Goal: Transaction & Acquisition: Purchase product/service

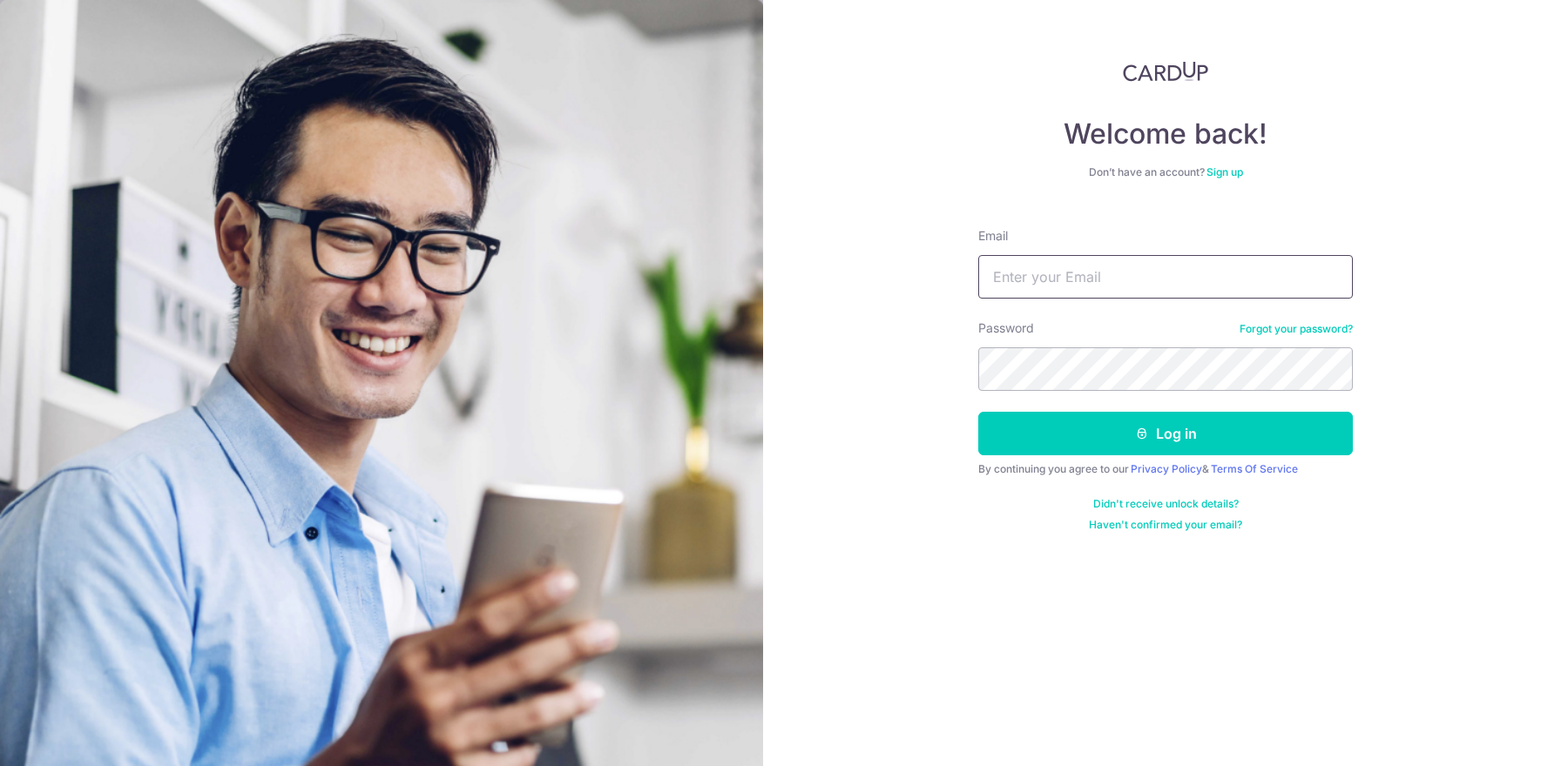
click at [1017, 277] on input "Email" at bounding box center [1165, 276] width 375 height 44
type input "jingyannn@gmail.com"
click at [979, 412] on button "Log in" at bounding box center [1165, 433] width 375 height 44
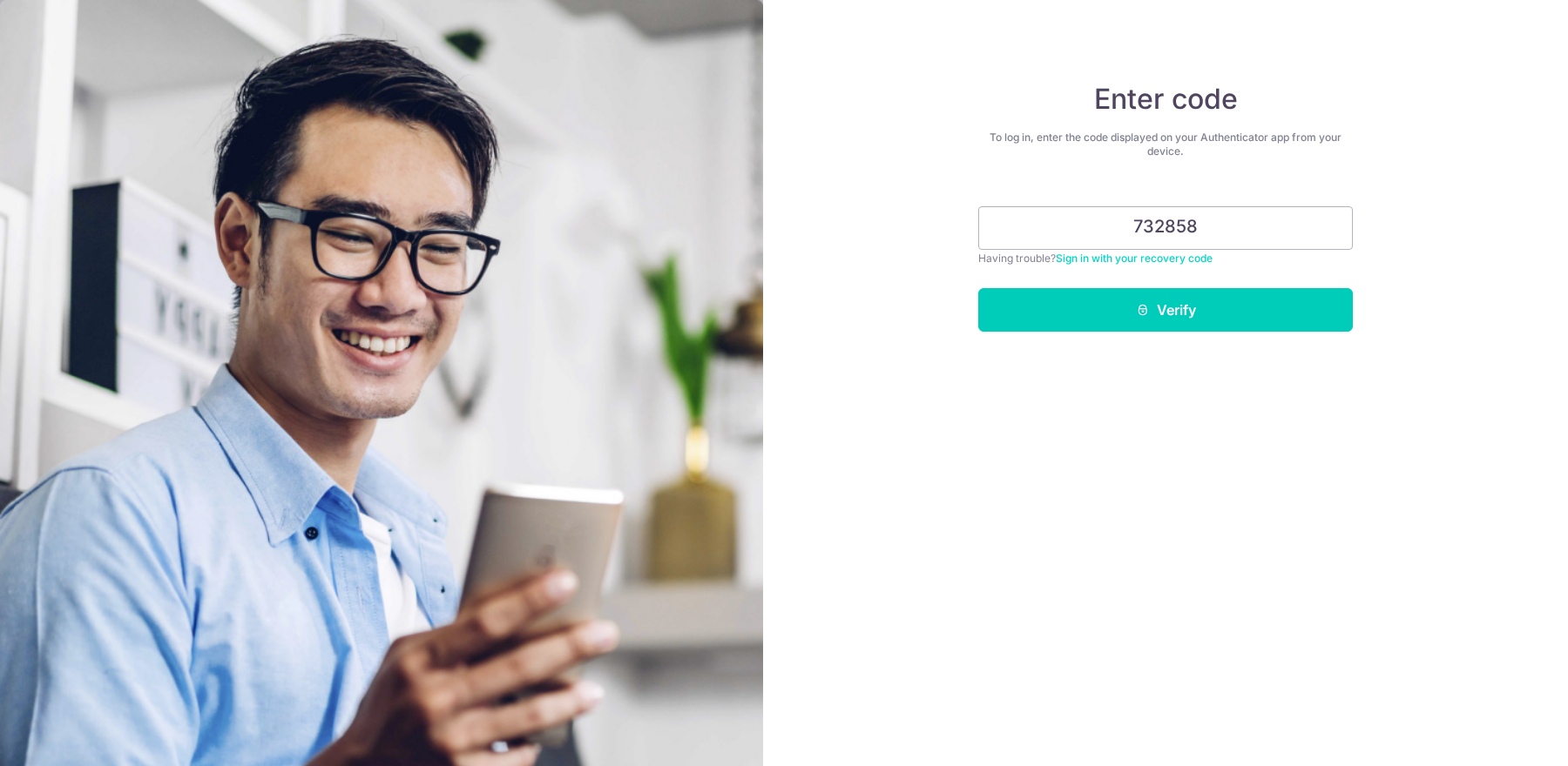
type input "732858"
click at [979, 288] on button "Verify" at bounding box center [1165, 310] width 375 height 44
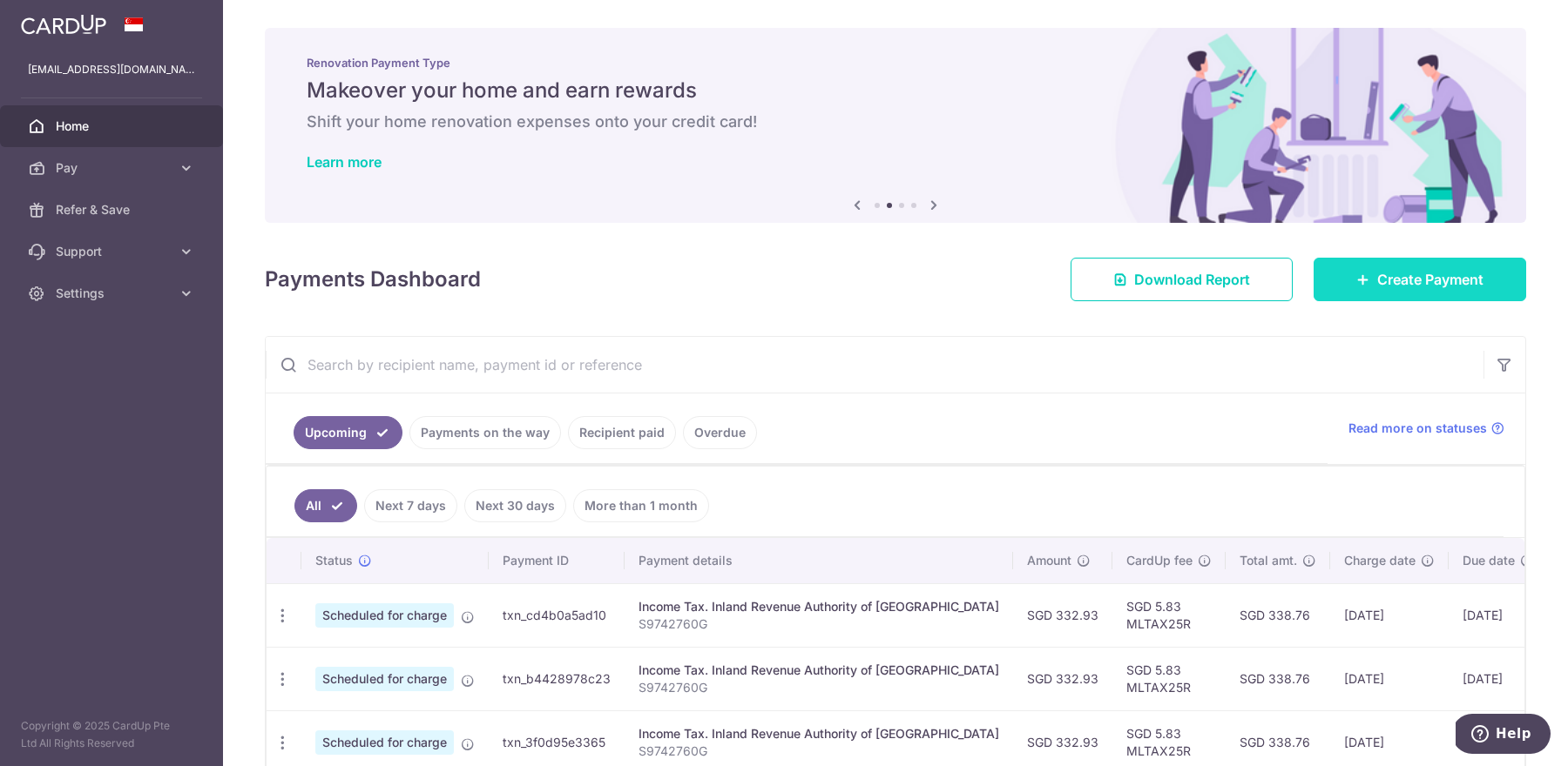
click at [1351, 287] on link "Create Payment" at bounding box center [1420, 279] width 212 height 44
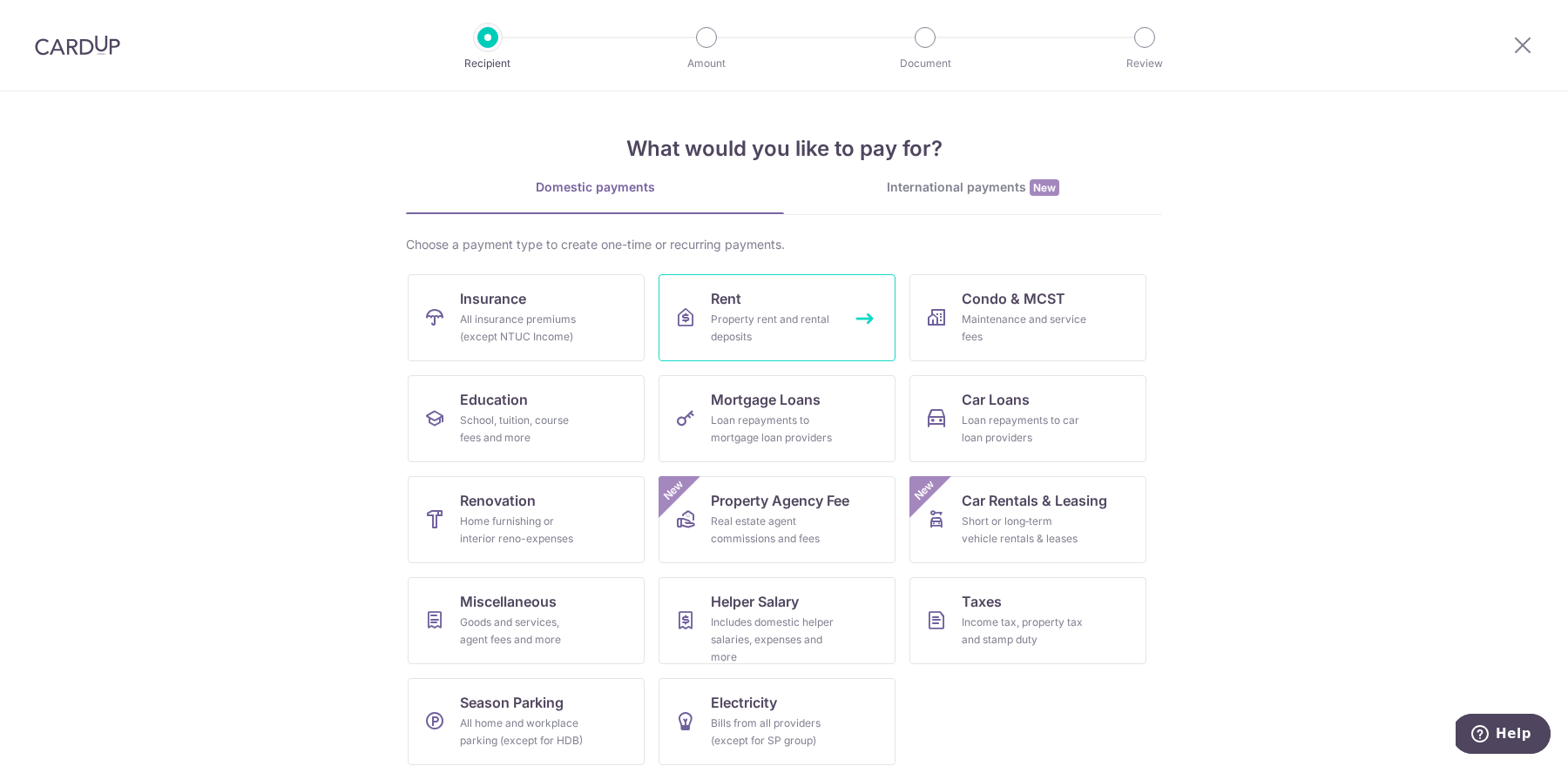
scroll to position [12, 0]
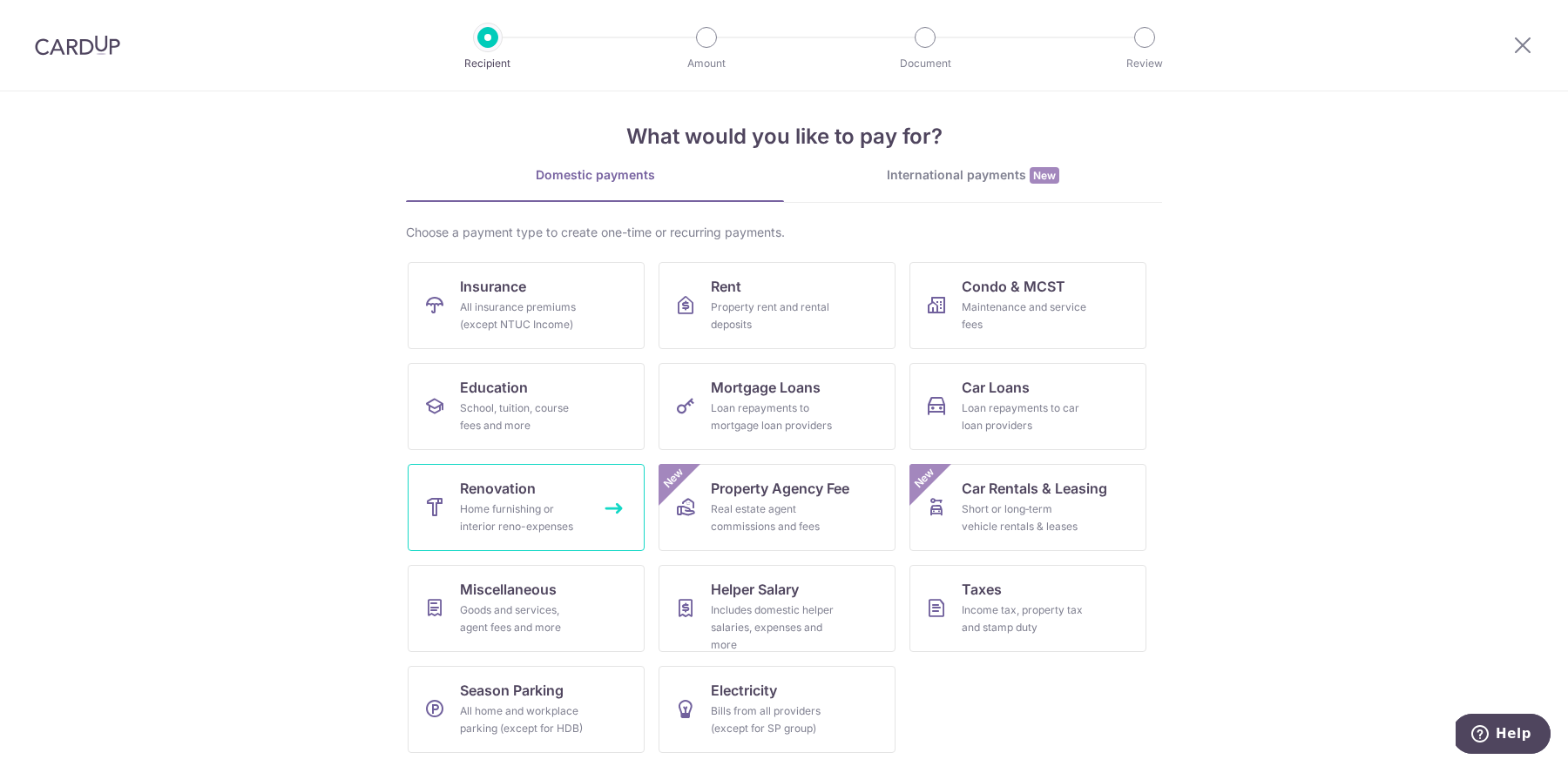
click at [518, 497] on span "Renovation" at bounding box center [498, 488] width 76 height 21
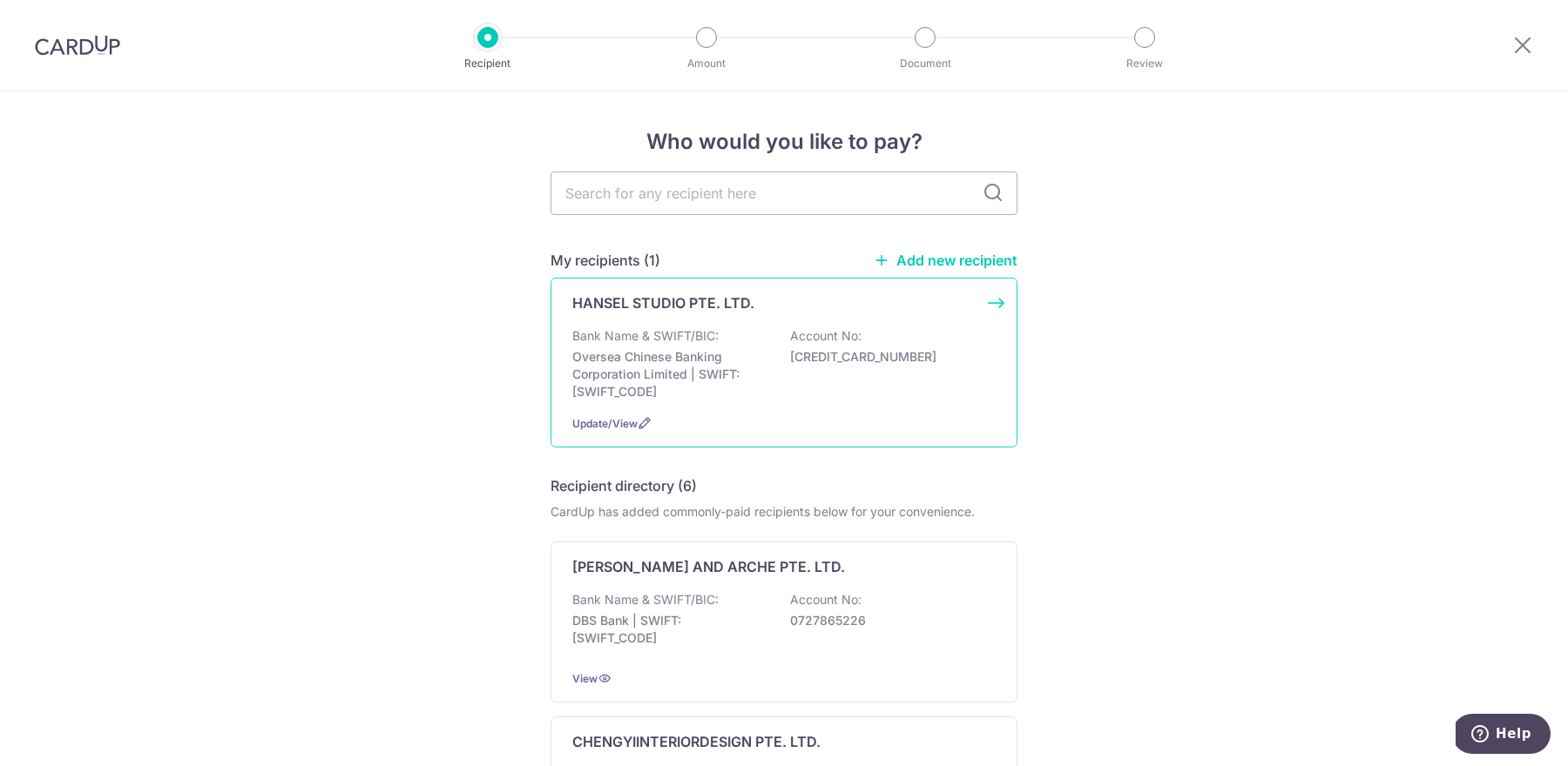
click at [710, 370] on p "Oversea Chinese Banking Corporation Limited | SWIFT: OCBCSGSGXXX" at bounding box center [669, 374] width 195 height 53
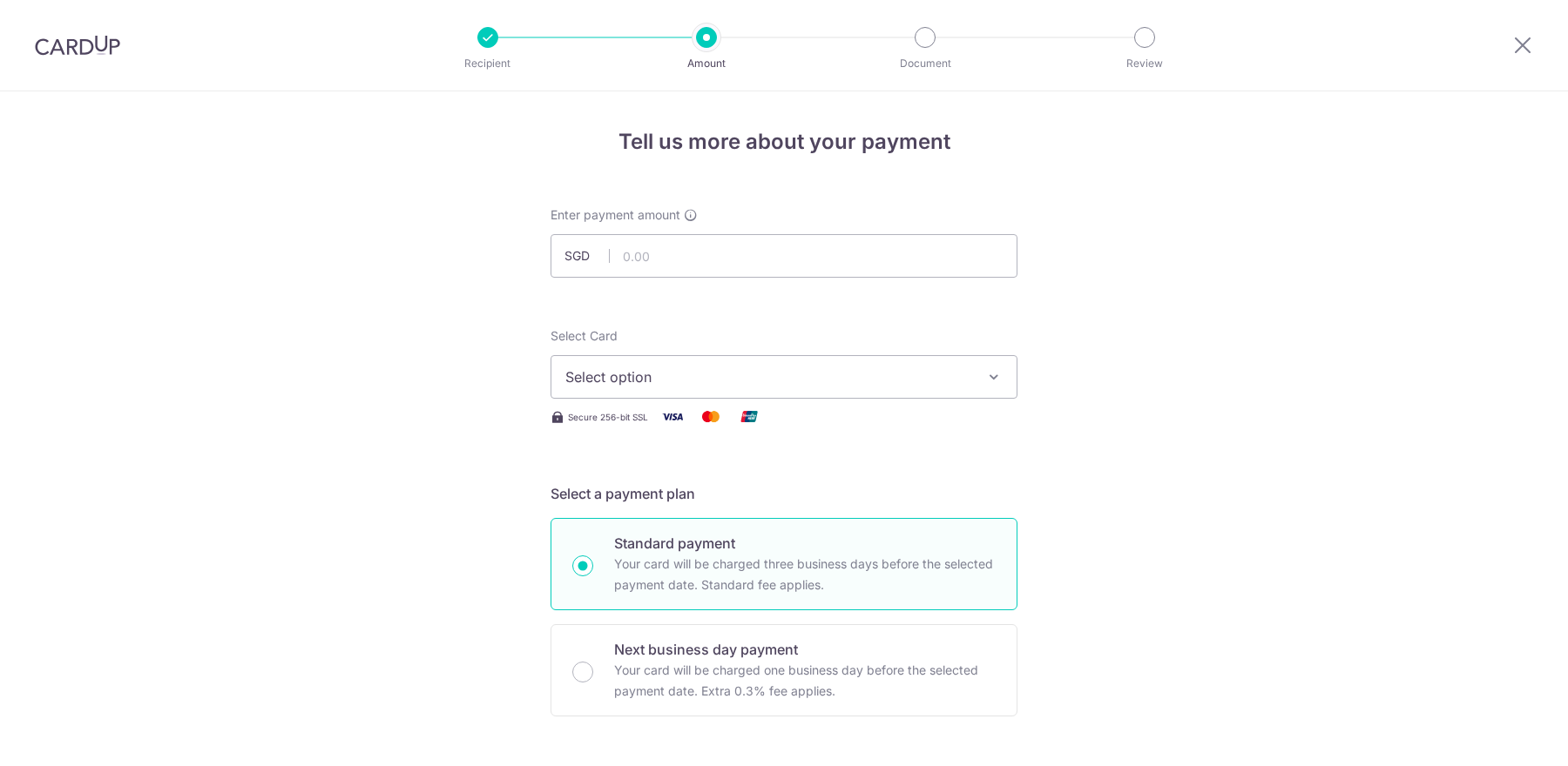
click at [761, 255] on input "text" at bounding box center [784, 256] width 467 height 44
click at [774, 249] on input "3152" at bounding box center [784, 256] width 467 height 44
click at [774, 269] on input "3152" at bounding box center [784, 256] width 467 height 44
type input "3,153.50"
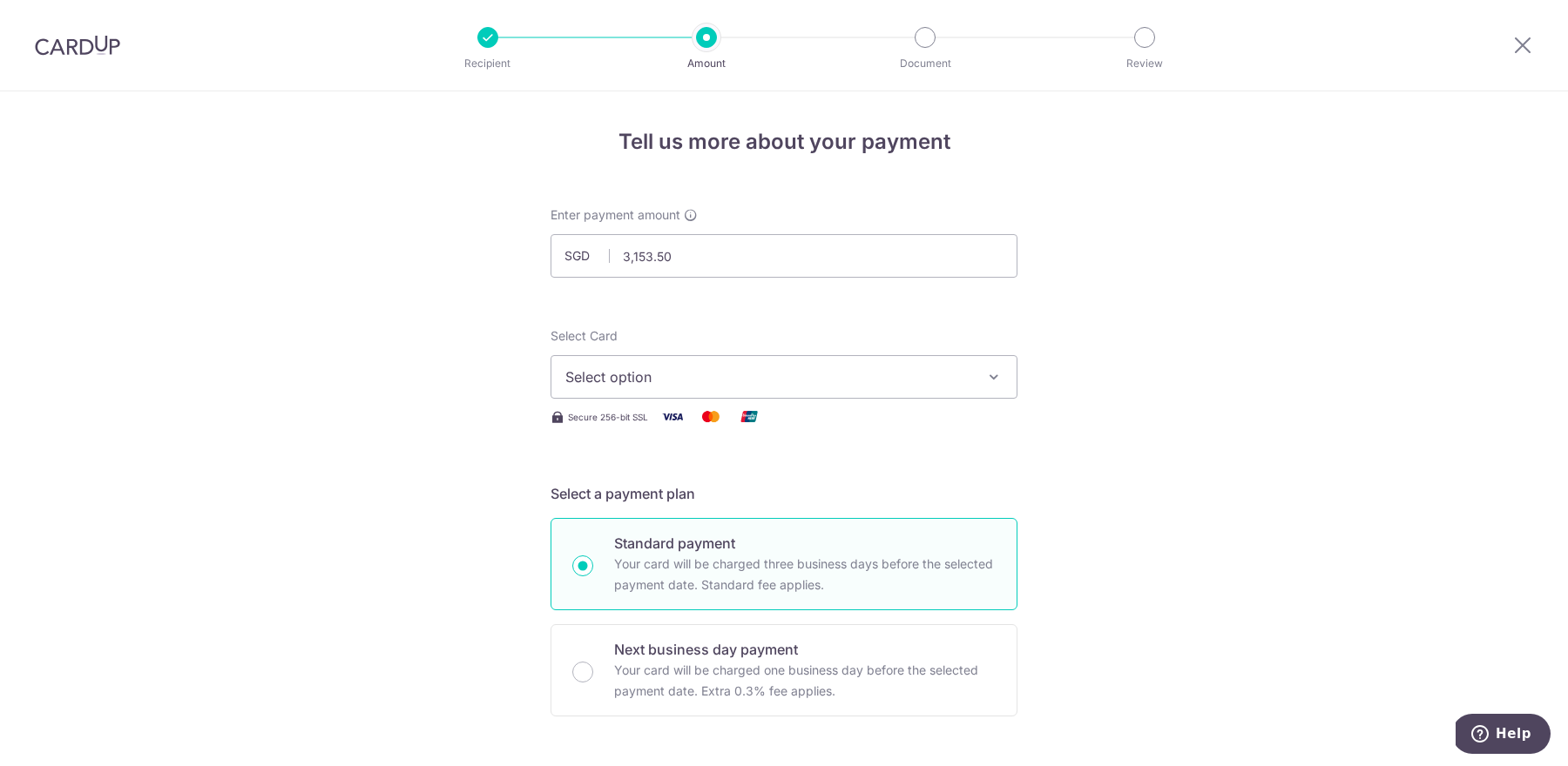
click at [964, 393] on button "Select option" at bounding box center [784, 377] width 467 height 44
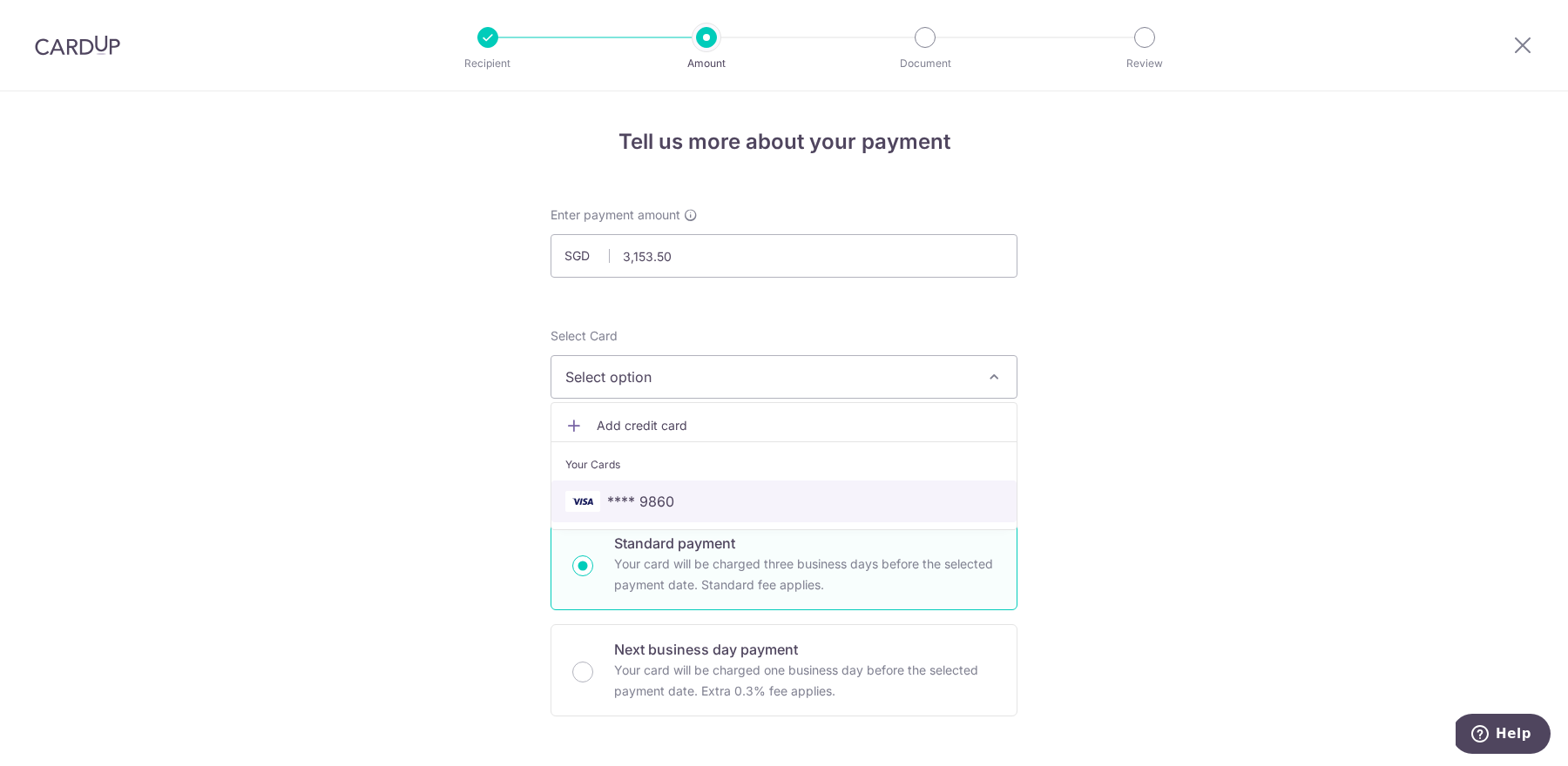
click at [910, 498] on span "**** 9860" at bounding box center [784, 501] width 437 height 21
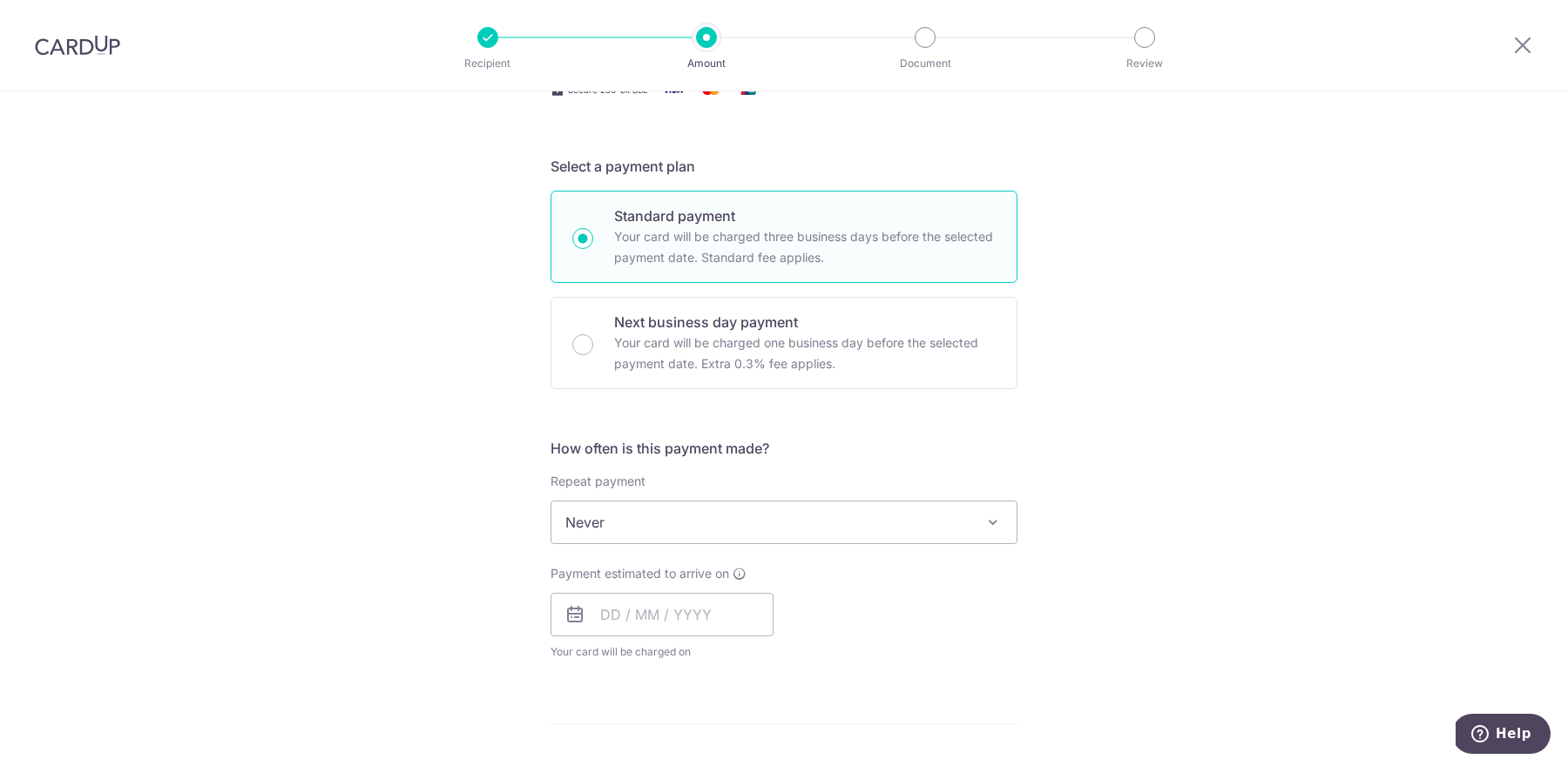
scroll to position [340, 0]
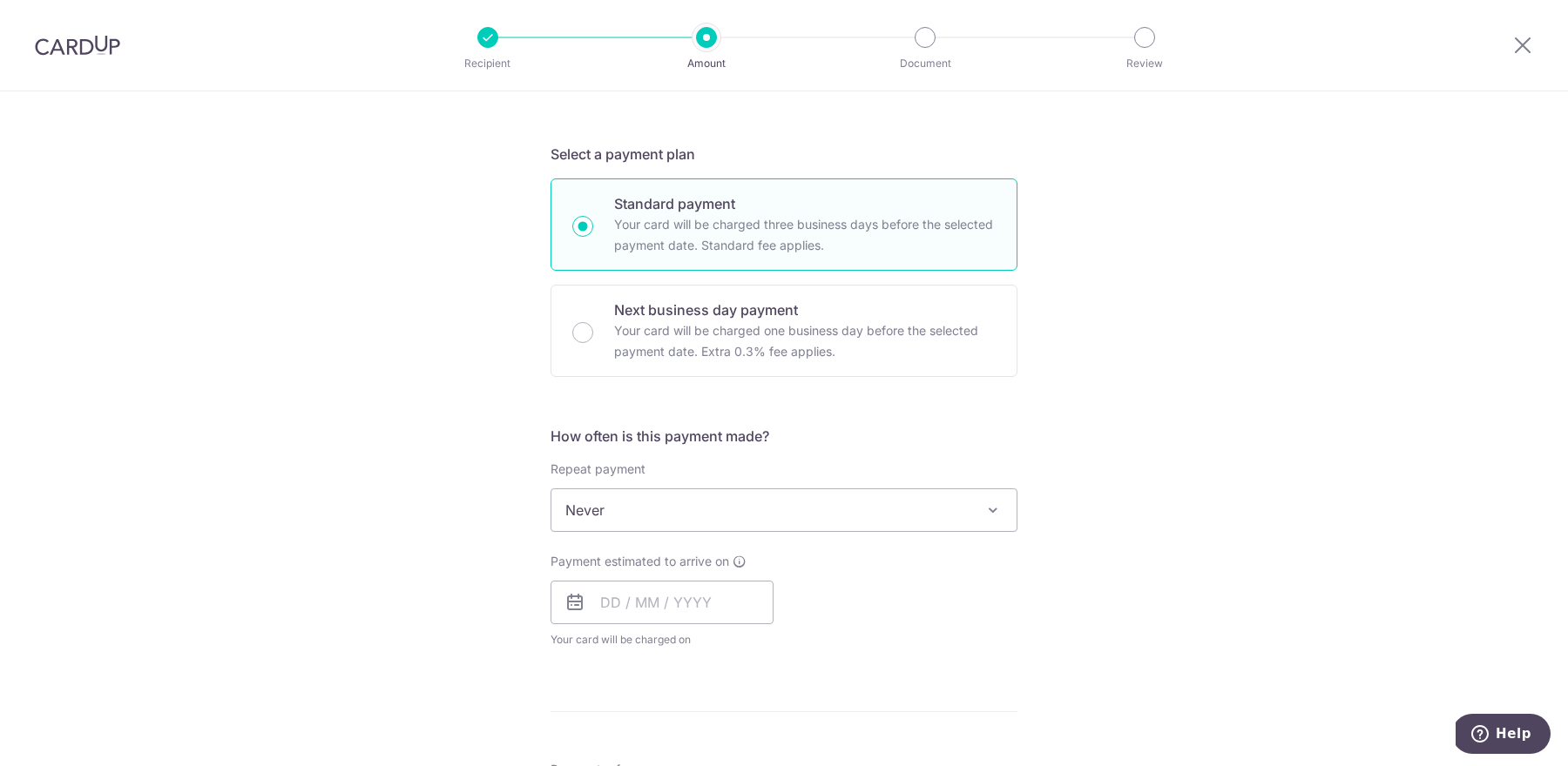
click at [901, 511] on span "Never" at bounding box center [784, 510] width 465 height 42
click at [653, 609] on input "text" at bounding box center [662, 603] width 223 height 44
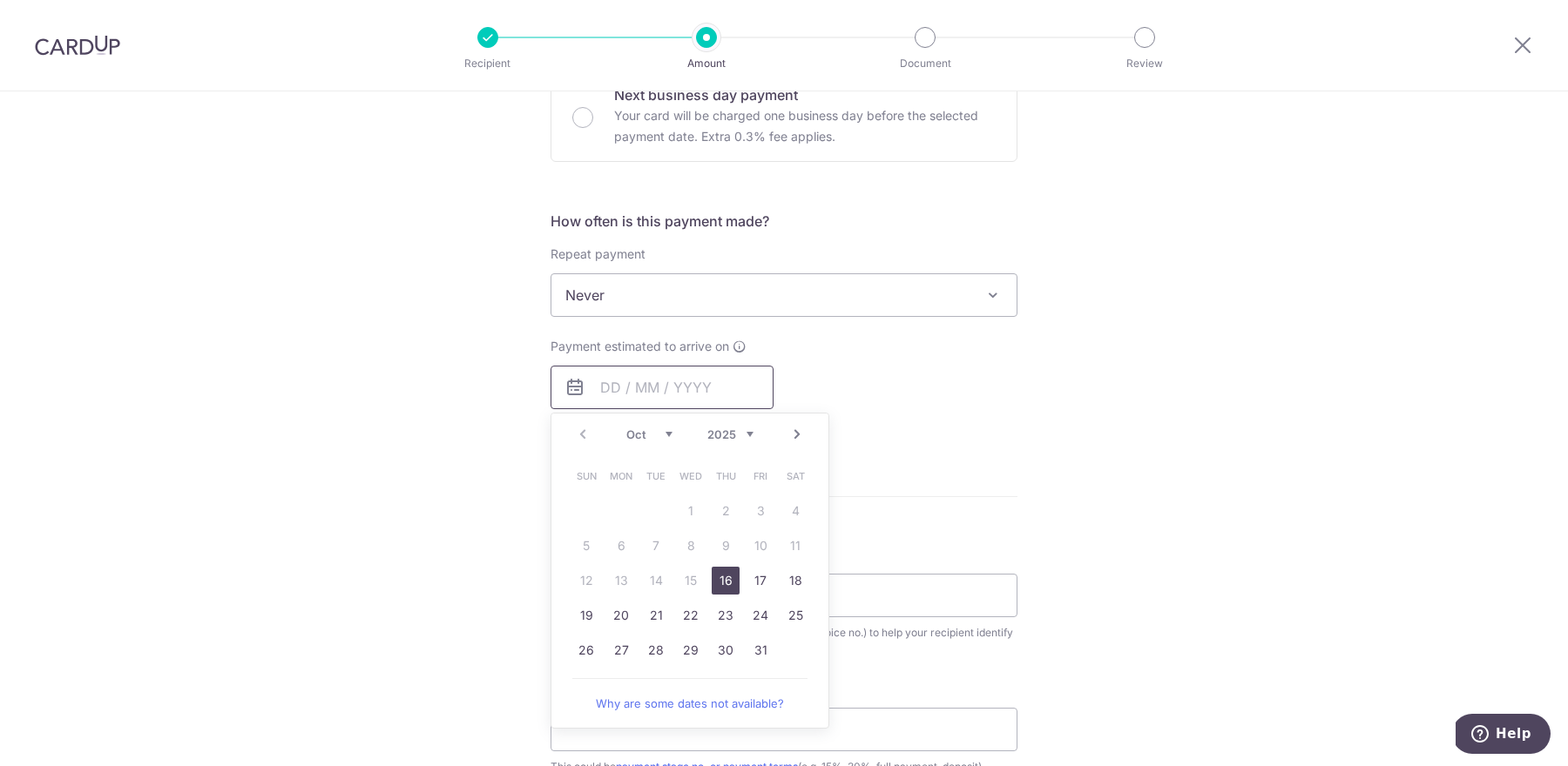
scroll to position [587, 0]
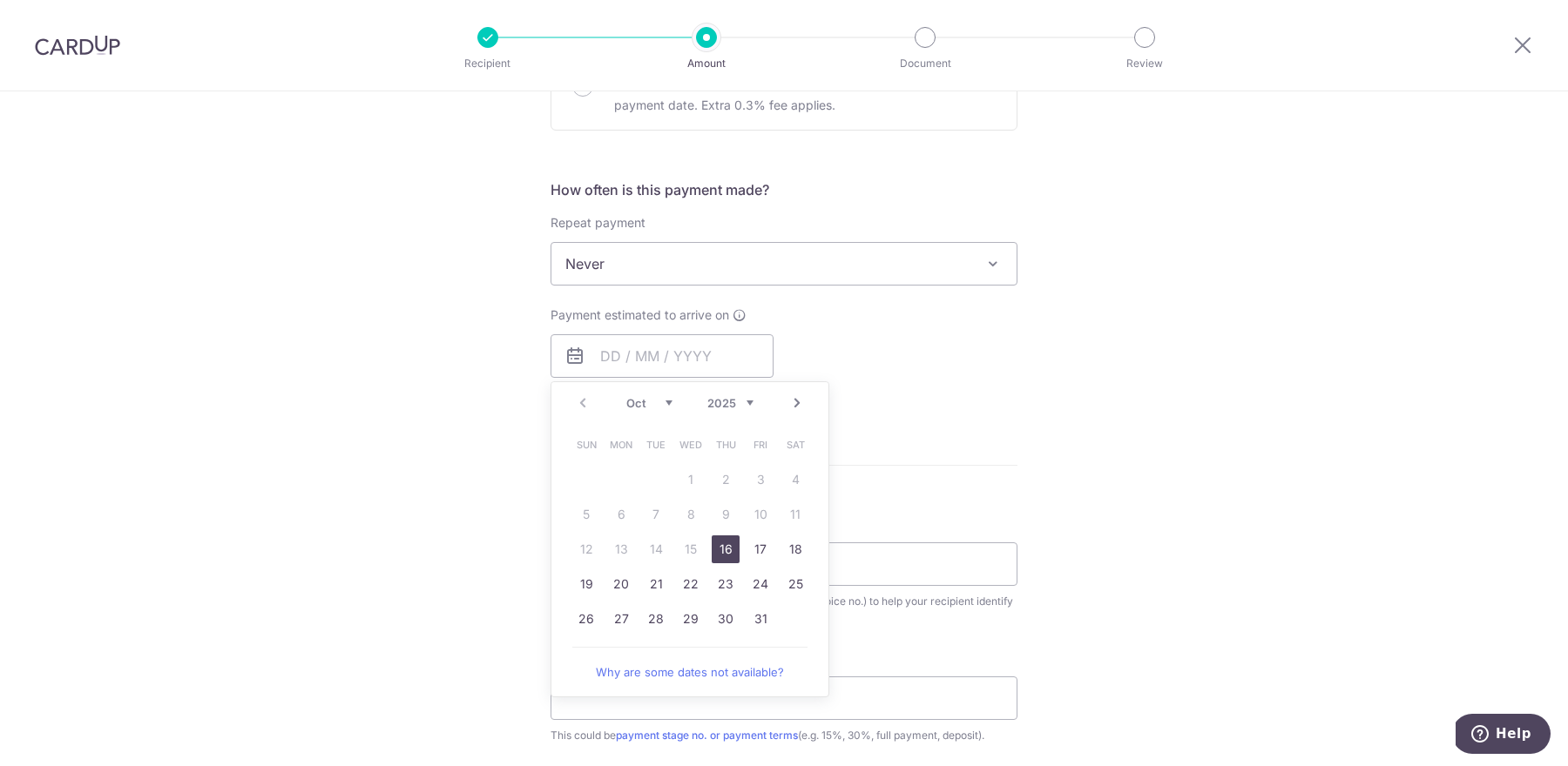
click at [727, 550] on link "16" at bounding box center [726, 549] width 28 height 28
type input "[DATE]"
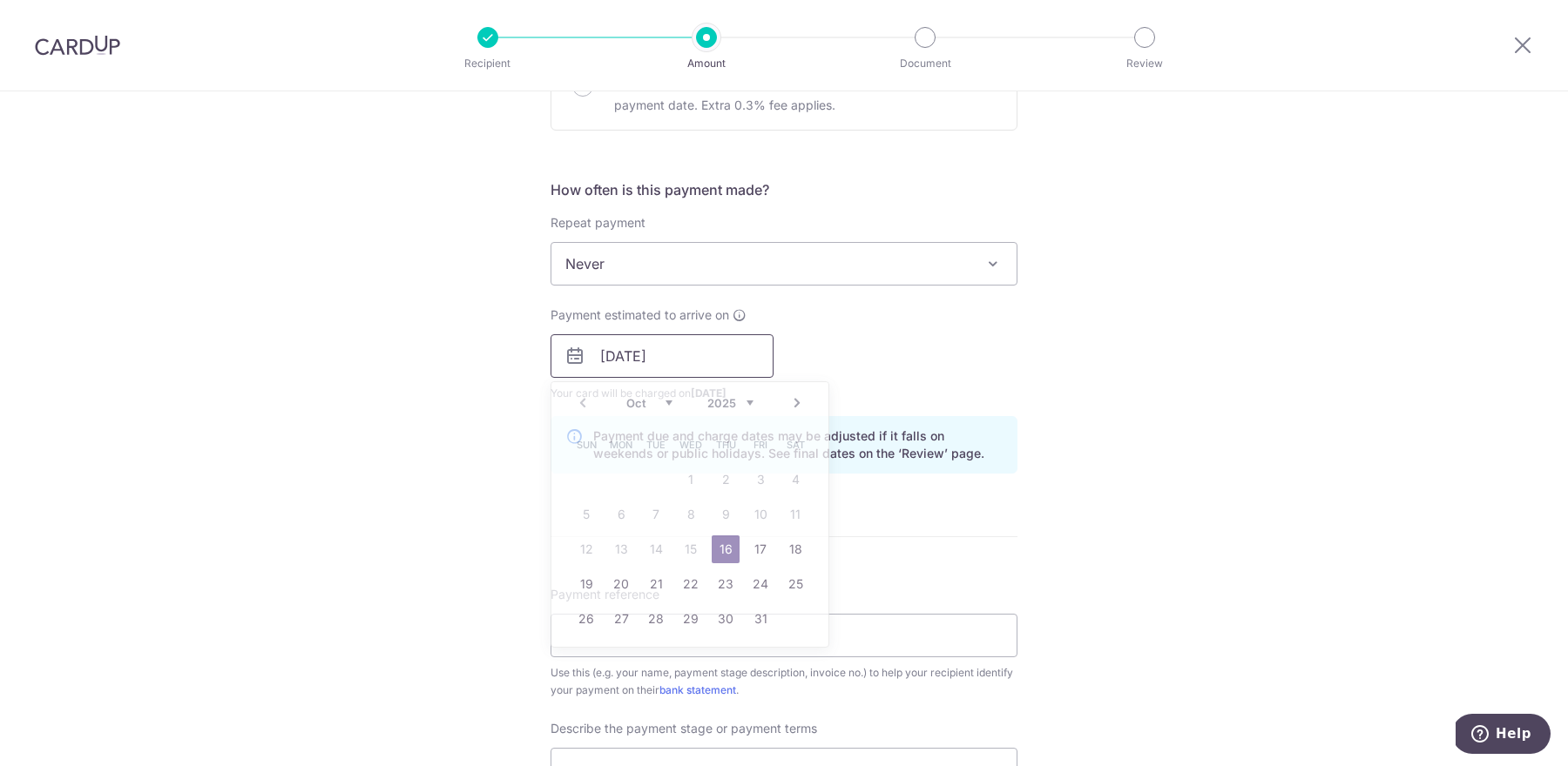
click at [691, 344] on input "[DATE]" at bounding box center [662, 356] width 223 height 44
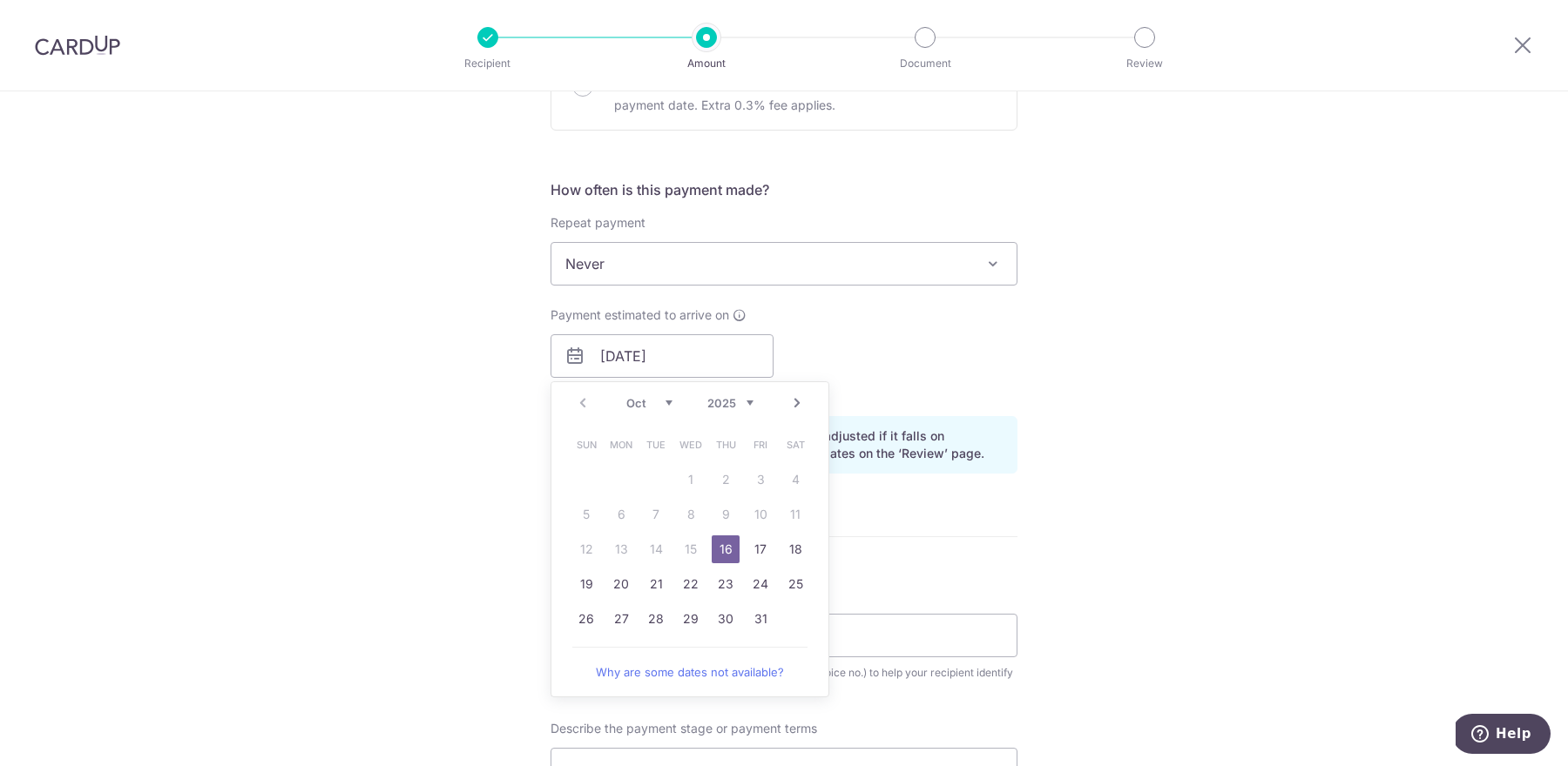
click at [725, 553] on link "16" at bounding box center [726, 549] width 28 height 28
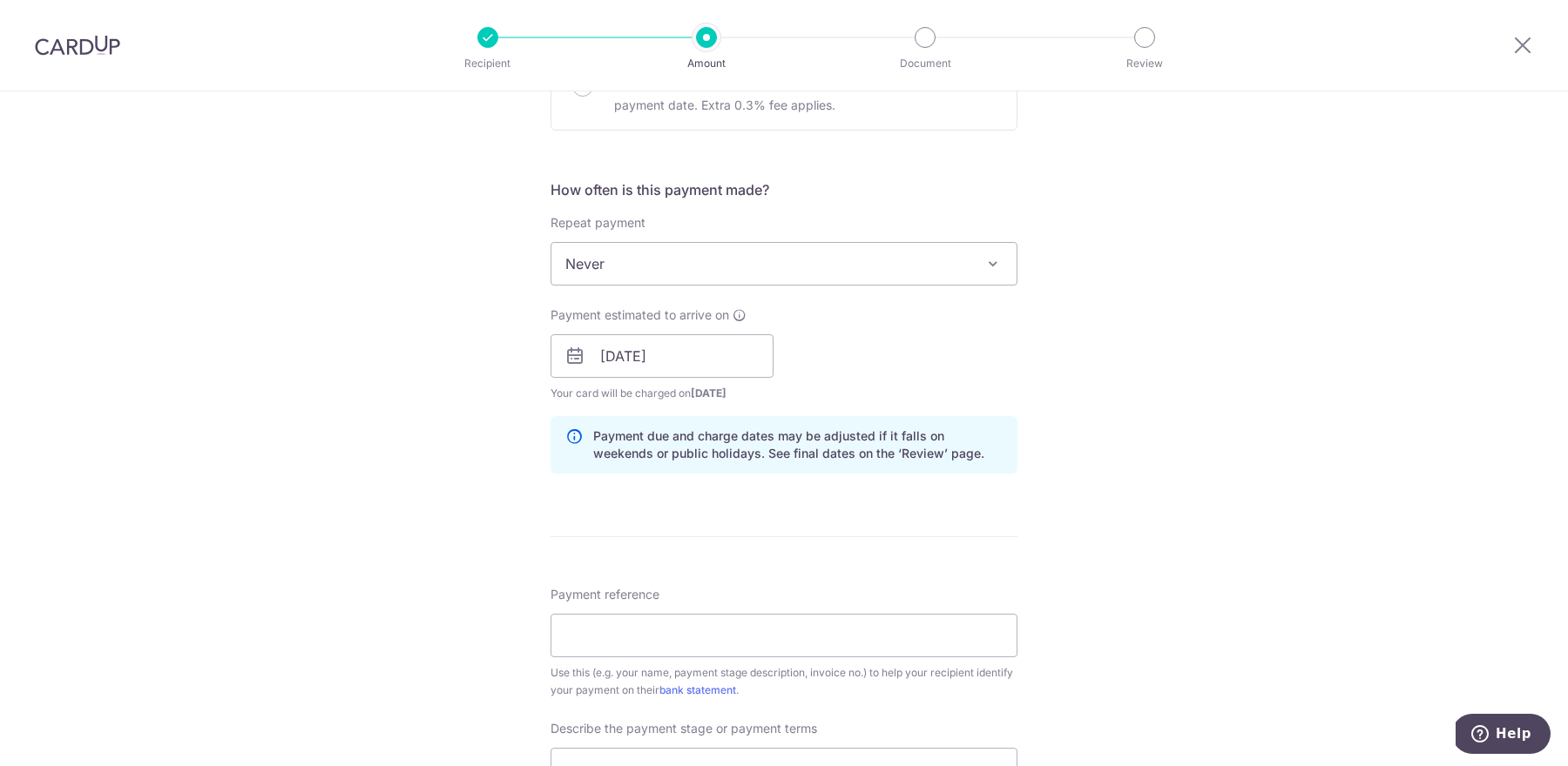
scroll to position [624, 0]
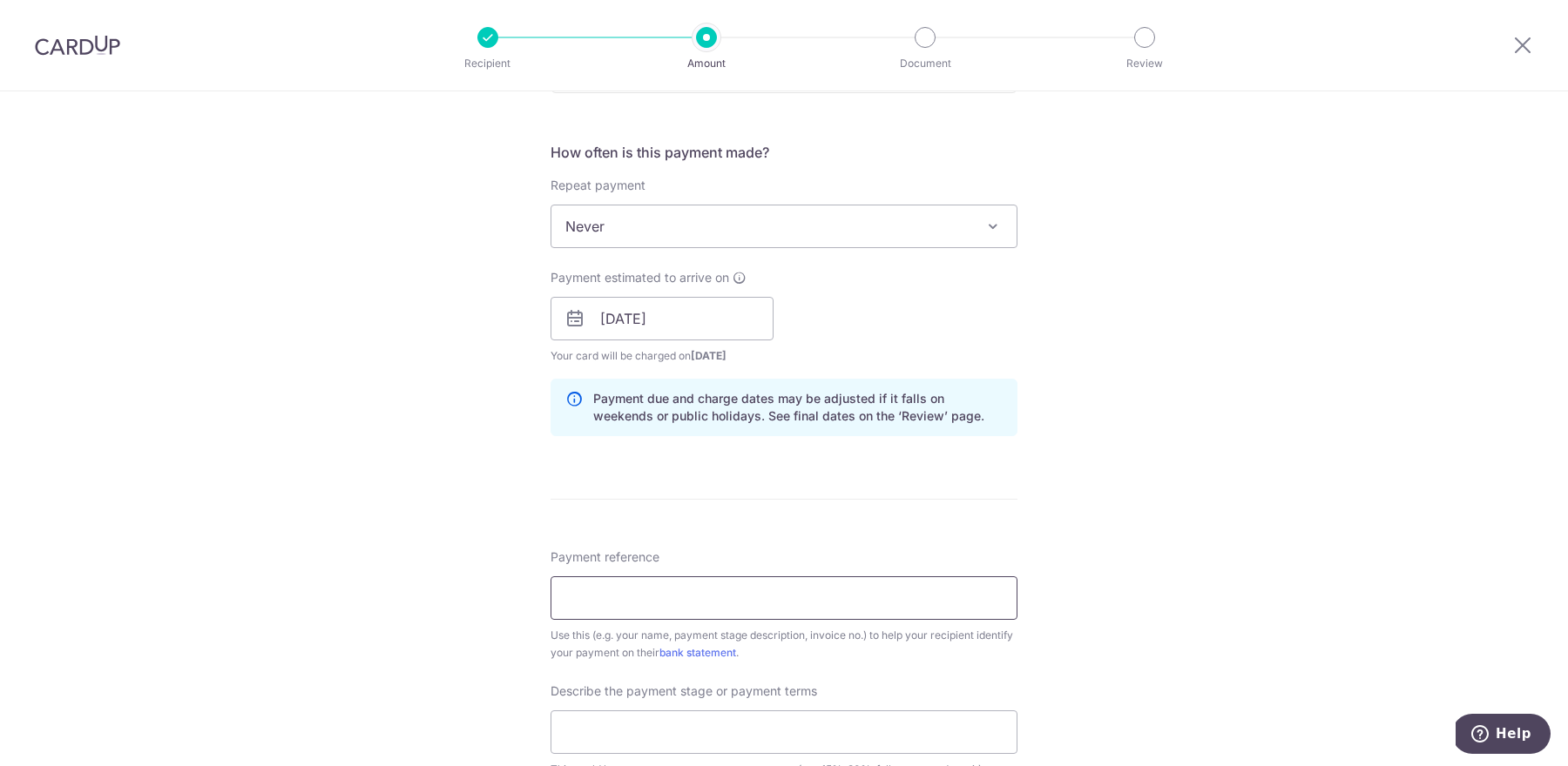
click at [768, 609] on input "Payment reference" at bounding box center [784, 598] width 467 height 44
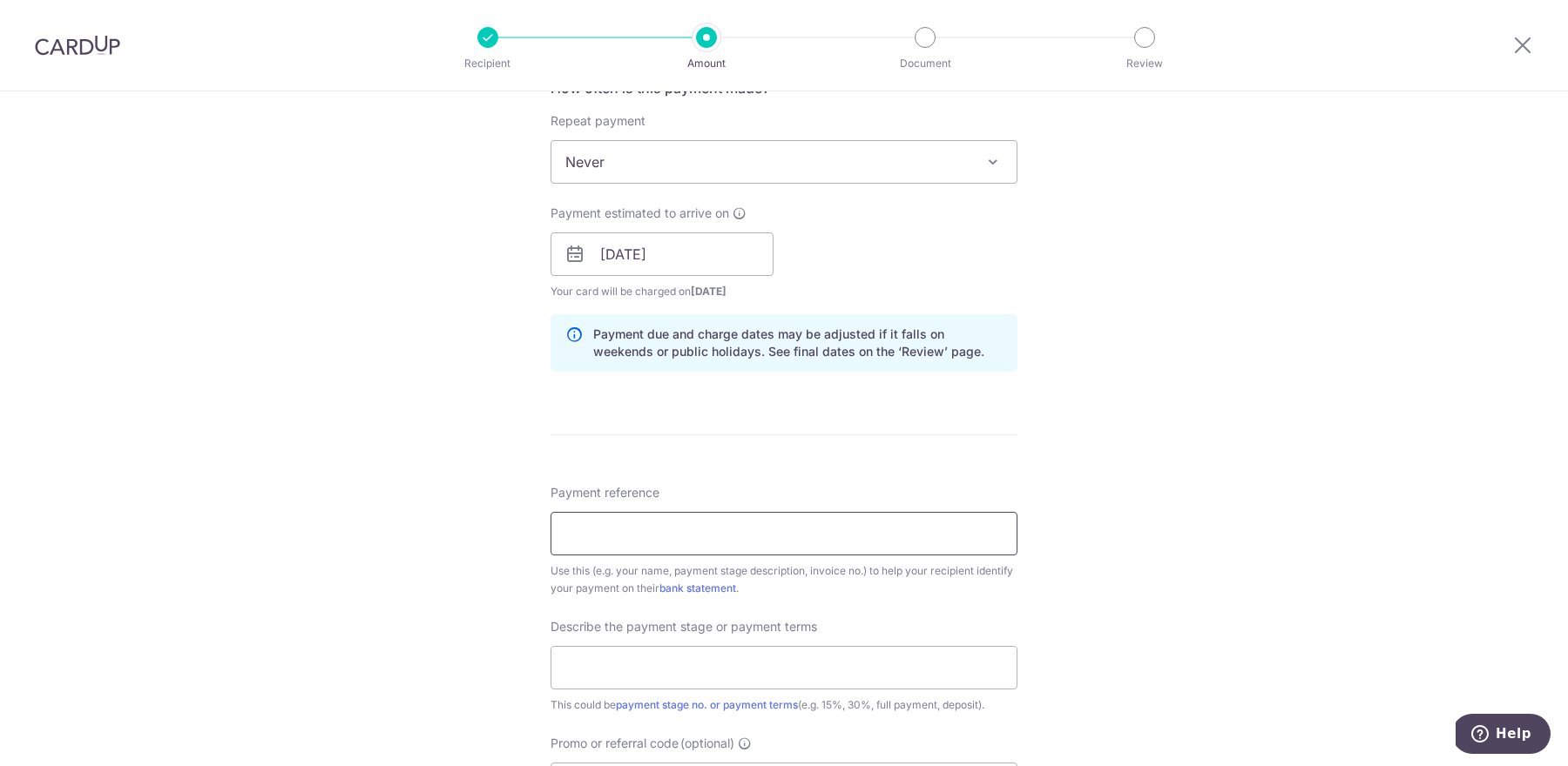
type input "HAN210492 [PERSON_NAME] [PERSON_NAME]"
click at [1052, 426] on div "Tell us more about your payment Enter payment amount SGD 3,153.50 3153.50 Selec…" at bounding box center [784, 285] width 1568 height 1763
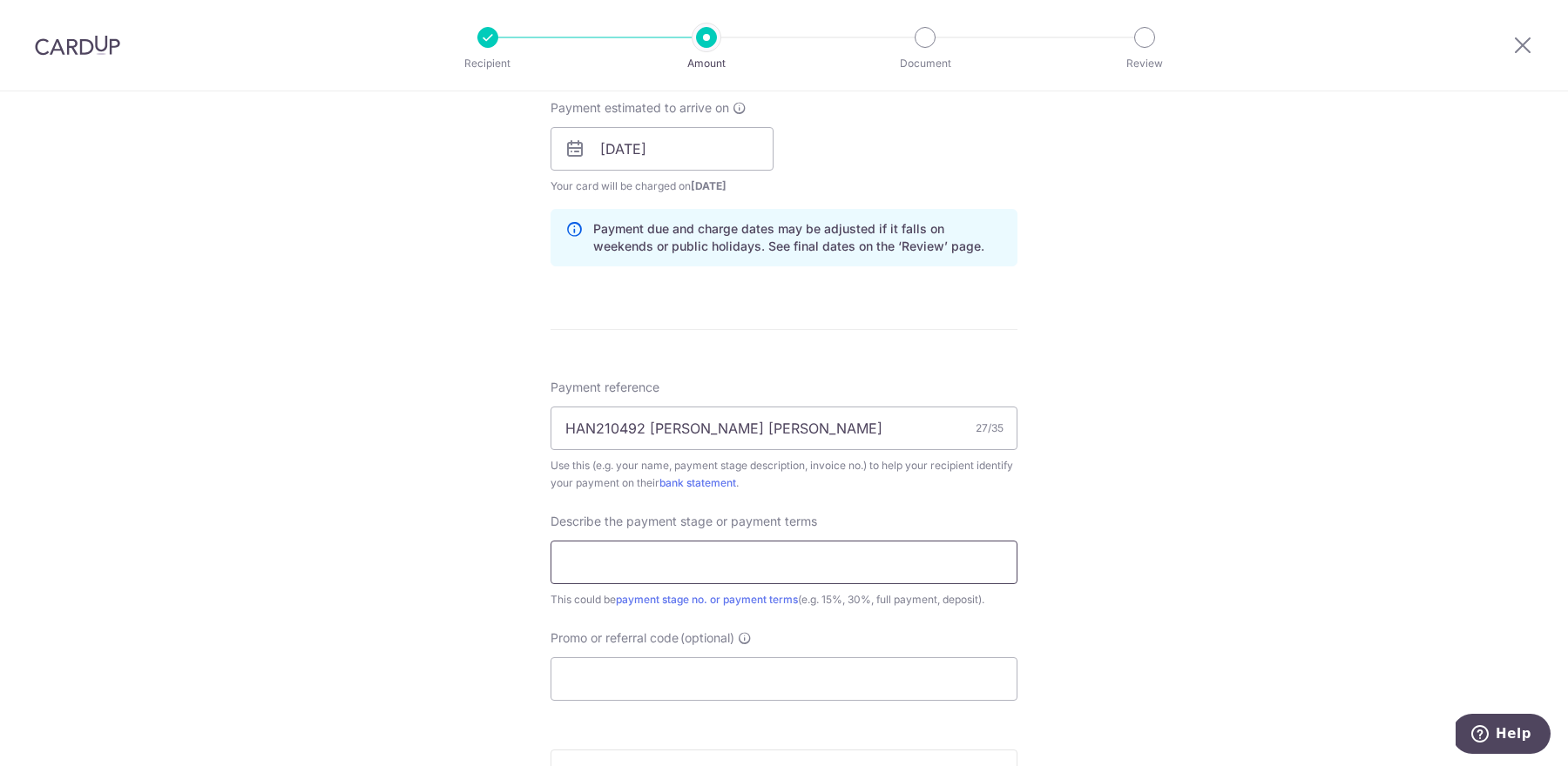
click at [928, 560] on input "text" at bounding box center [784, 563] width 467 height 44
type input "5% final payment"
click at [907, 635] on div "Promo or referral code (optional) The discounted fee will be shown on the revie…" at bounding box center [784, 665] width 467 height 72
click at [845, 664] on input "Promo or referral code (optional)" at bounding box center [784, 679] width 467 height 44
paste input "Supporting for S$3,153.50 payment"
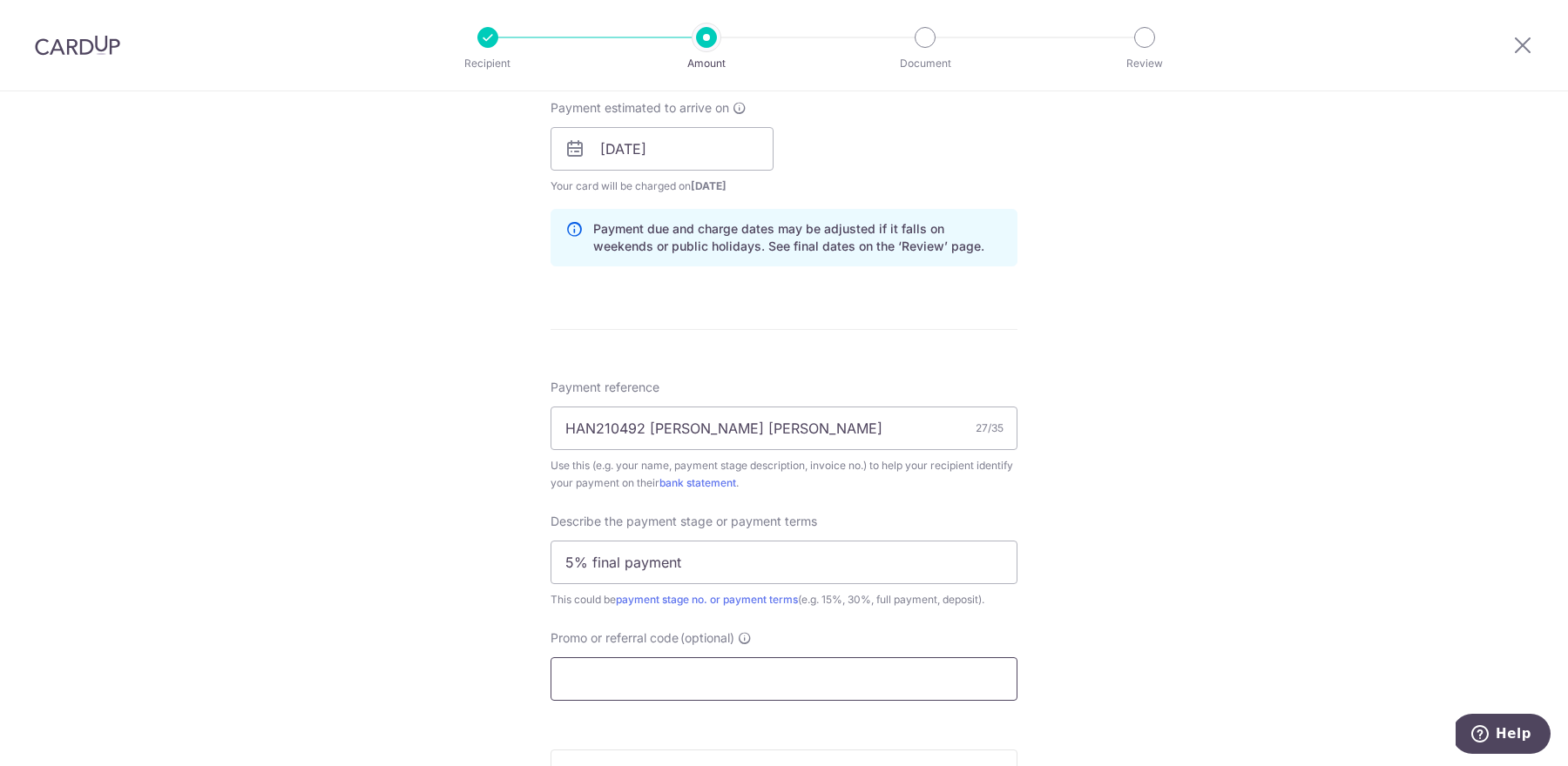
type input "Supporting for S$3,153.50 payment"
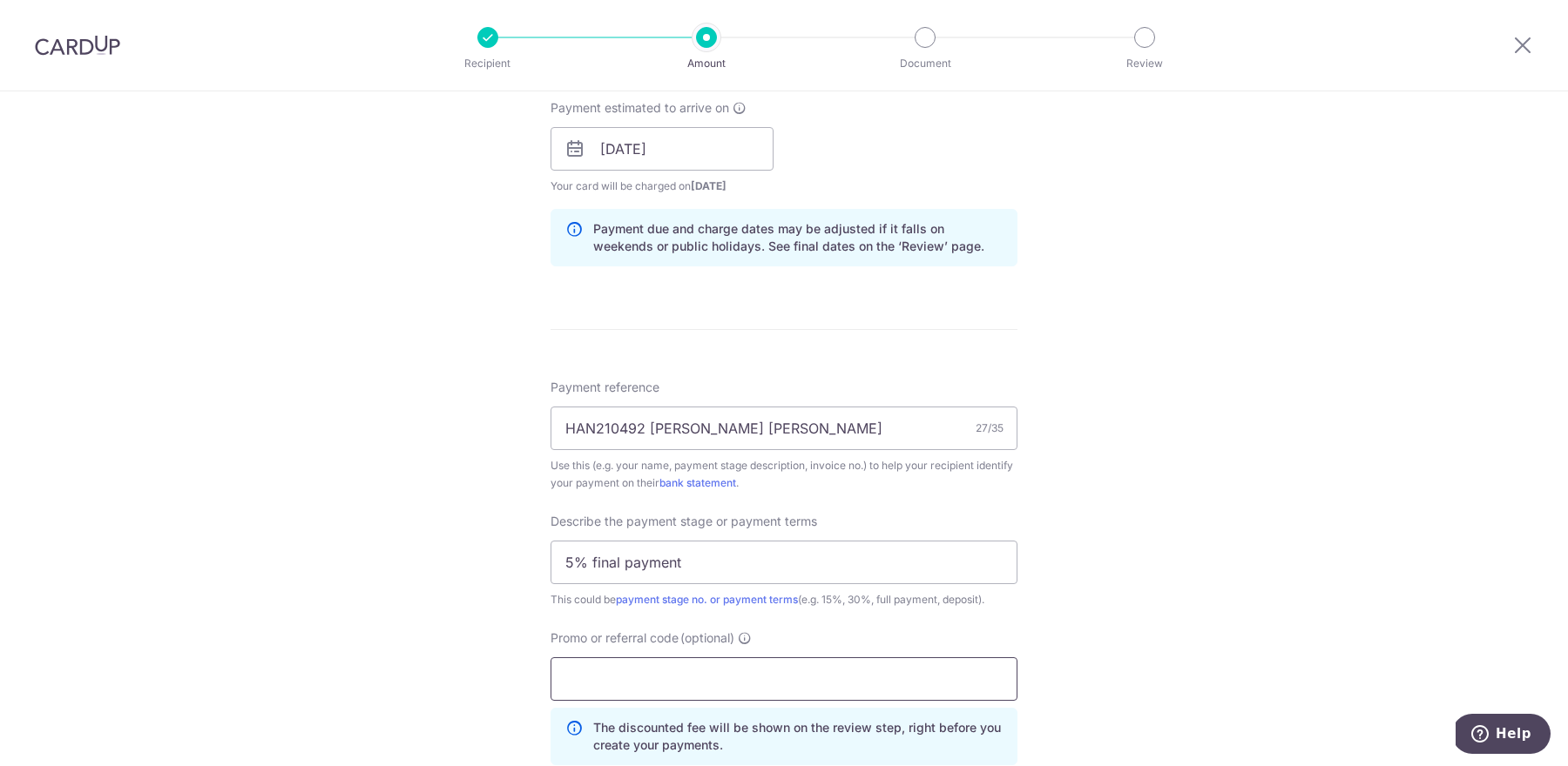
paste input "RENO25ONE"
type input "RENO25ONE"
click at [1175, 603] on div "Tell us more about your payment Enter payment amount SGD 3,153.50 3153.50 Selec…" at bounding box center [784, 219] width 1568 height 1842
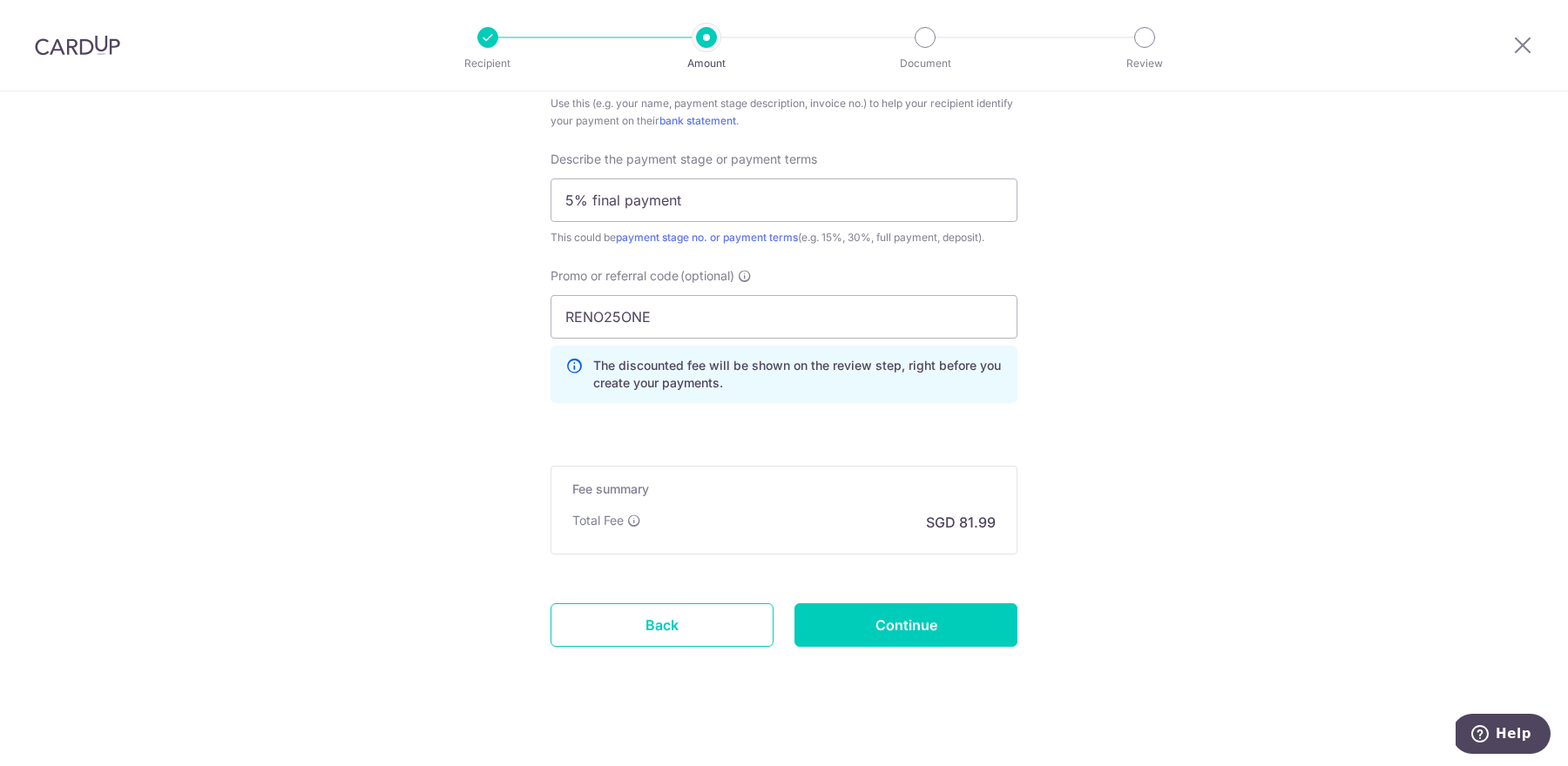
scroll to position [1162, 0]
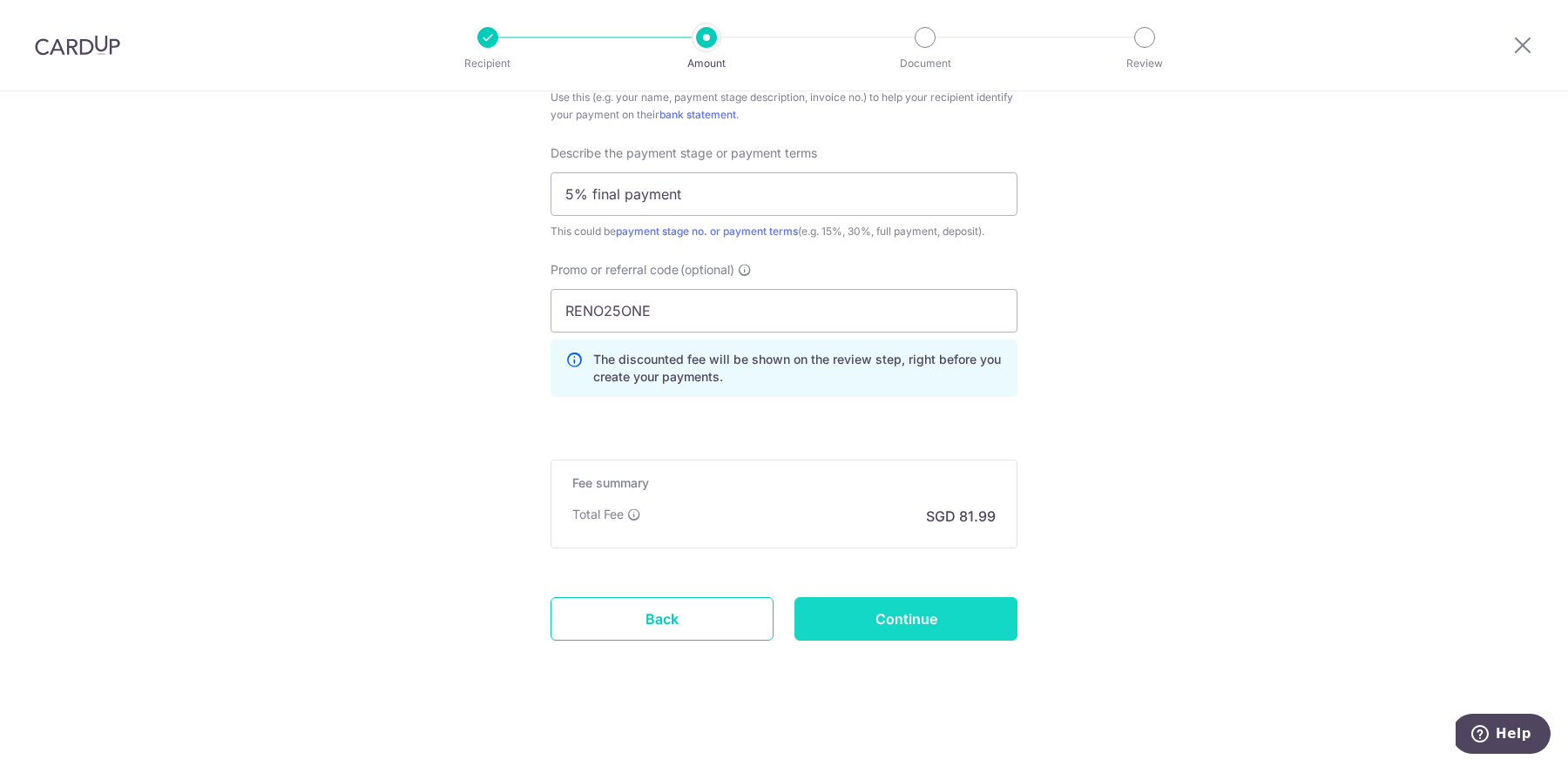
click at [920, 623] on input "Continue" at bounding box center [906, 619] width 223 height 44
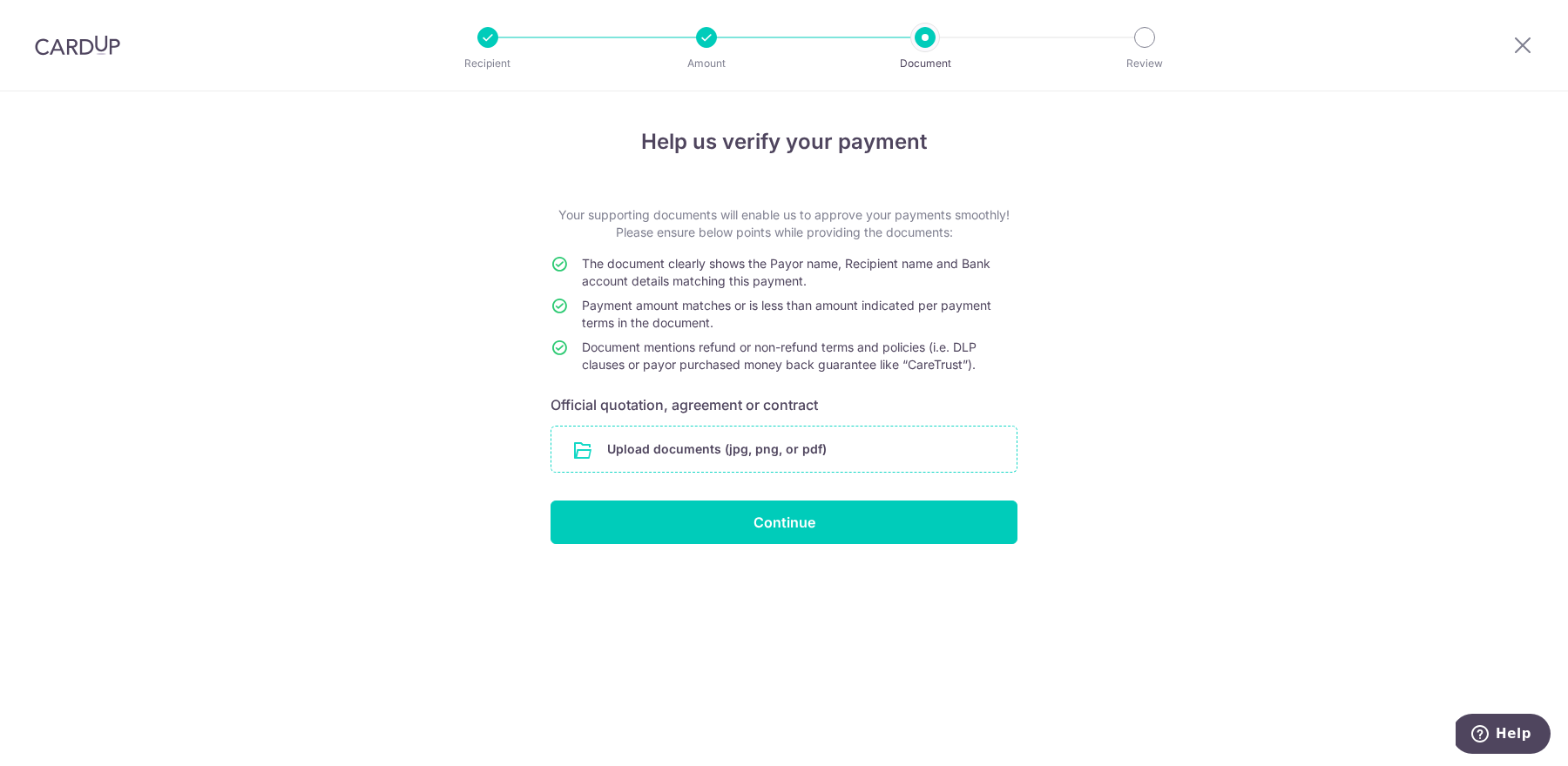
click at [805, 446] on input "file" at bounding box center [784, 450] width 465 height 45
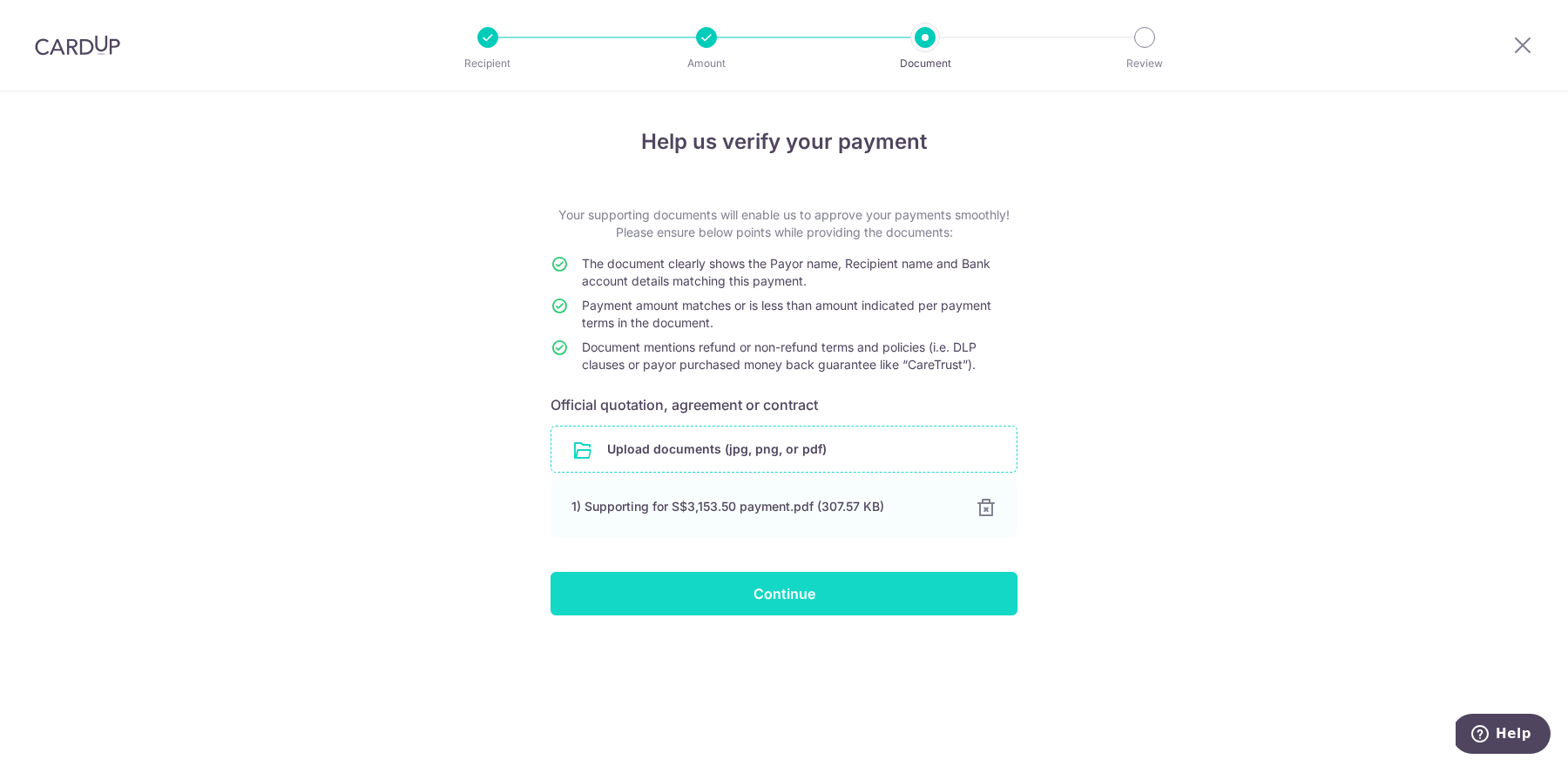
click at [972, 599] on input "Continue" at bounding box center [784, 594] width 467 height 44
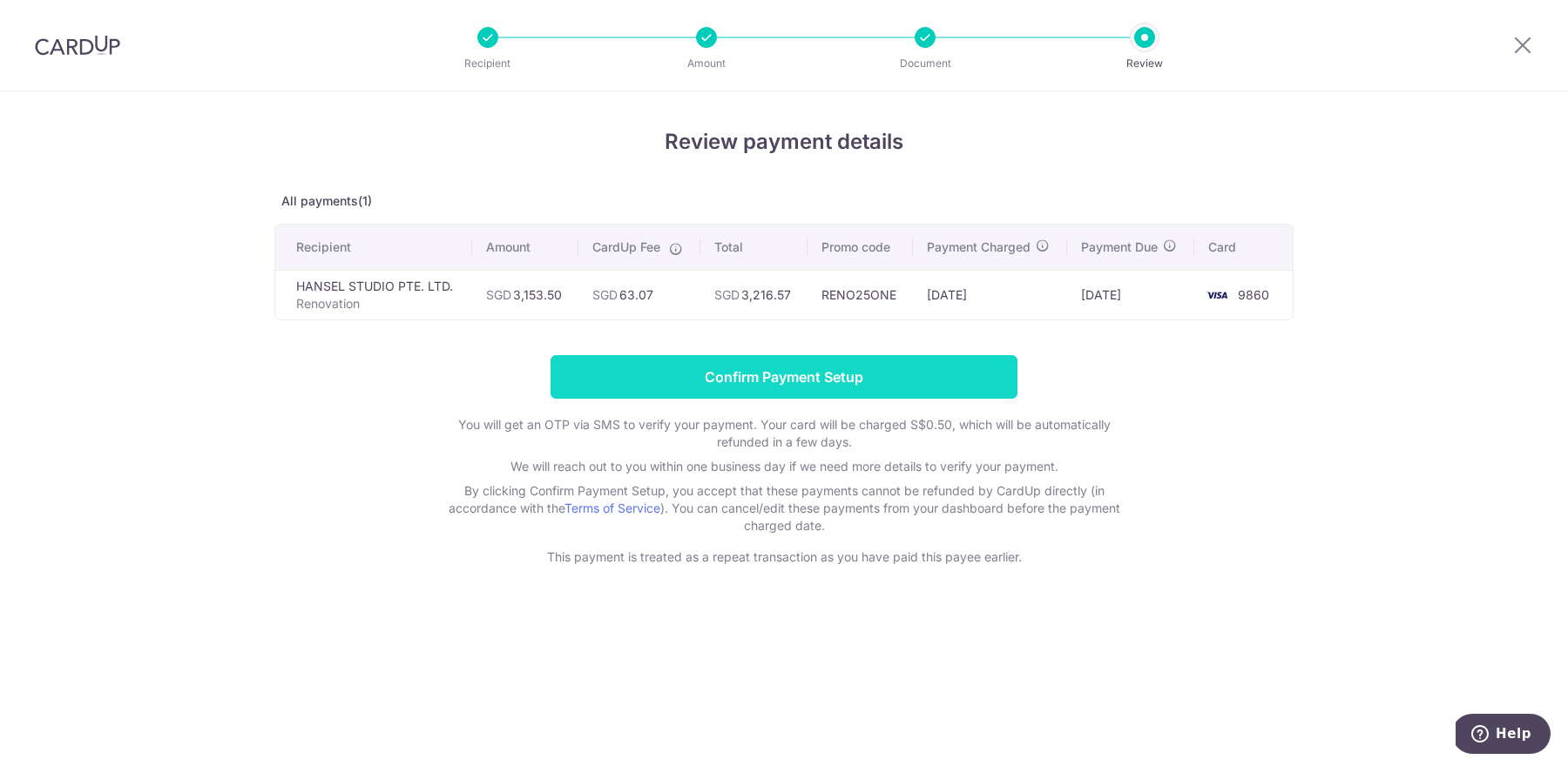
click at [941, 376] on input "Confirm Payment Setup" at bounding box center [784, 377] width 467 height 44
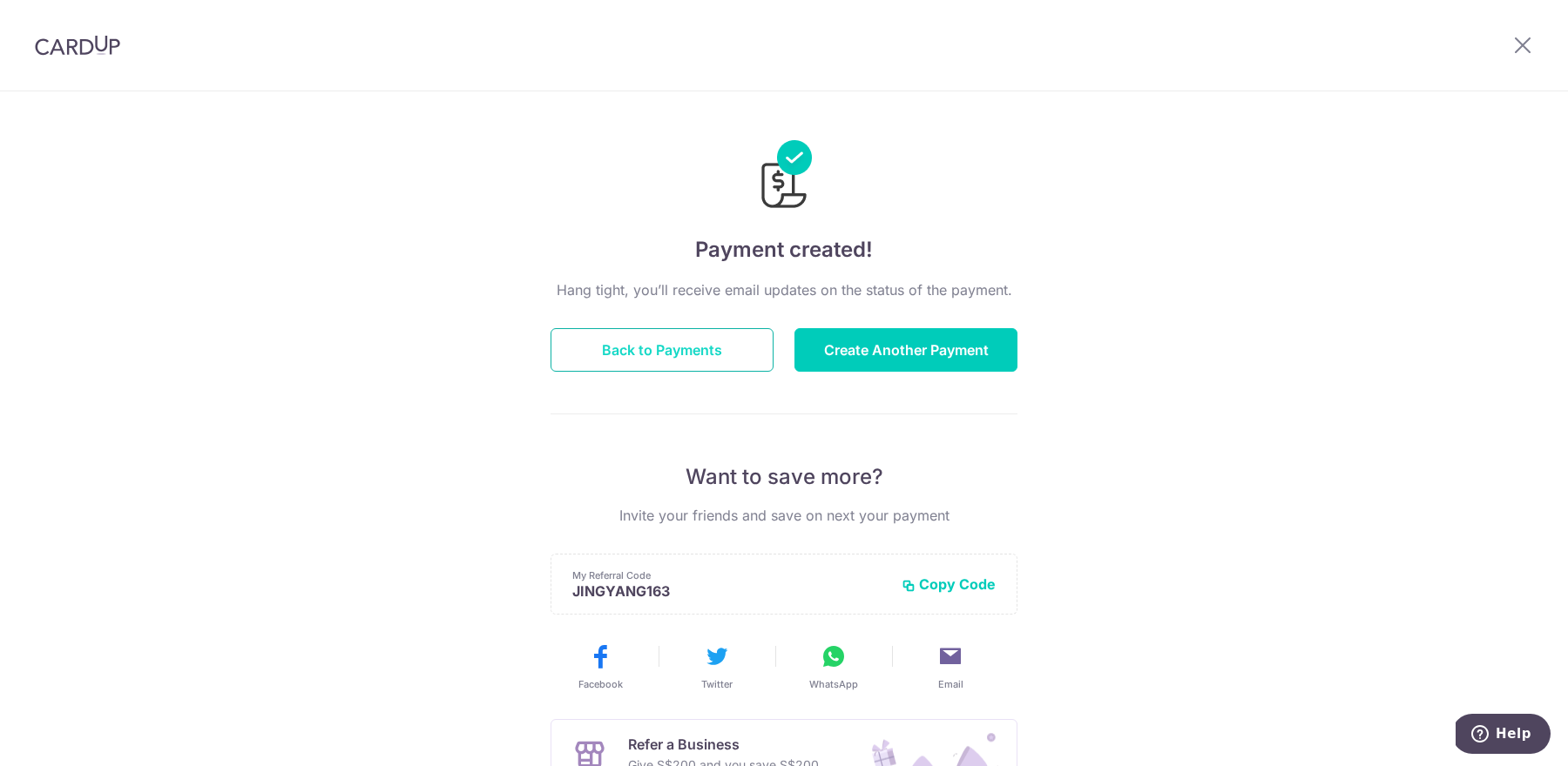
click at [721, 357] on button "Back to Payments" at bounding box center [662, 350] width 223 height 44
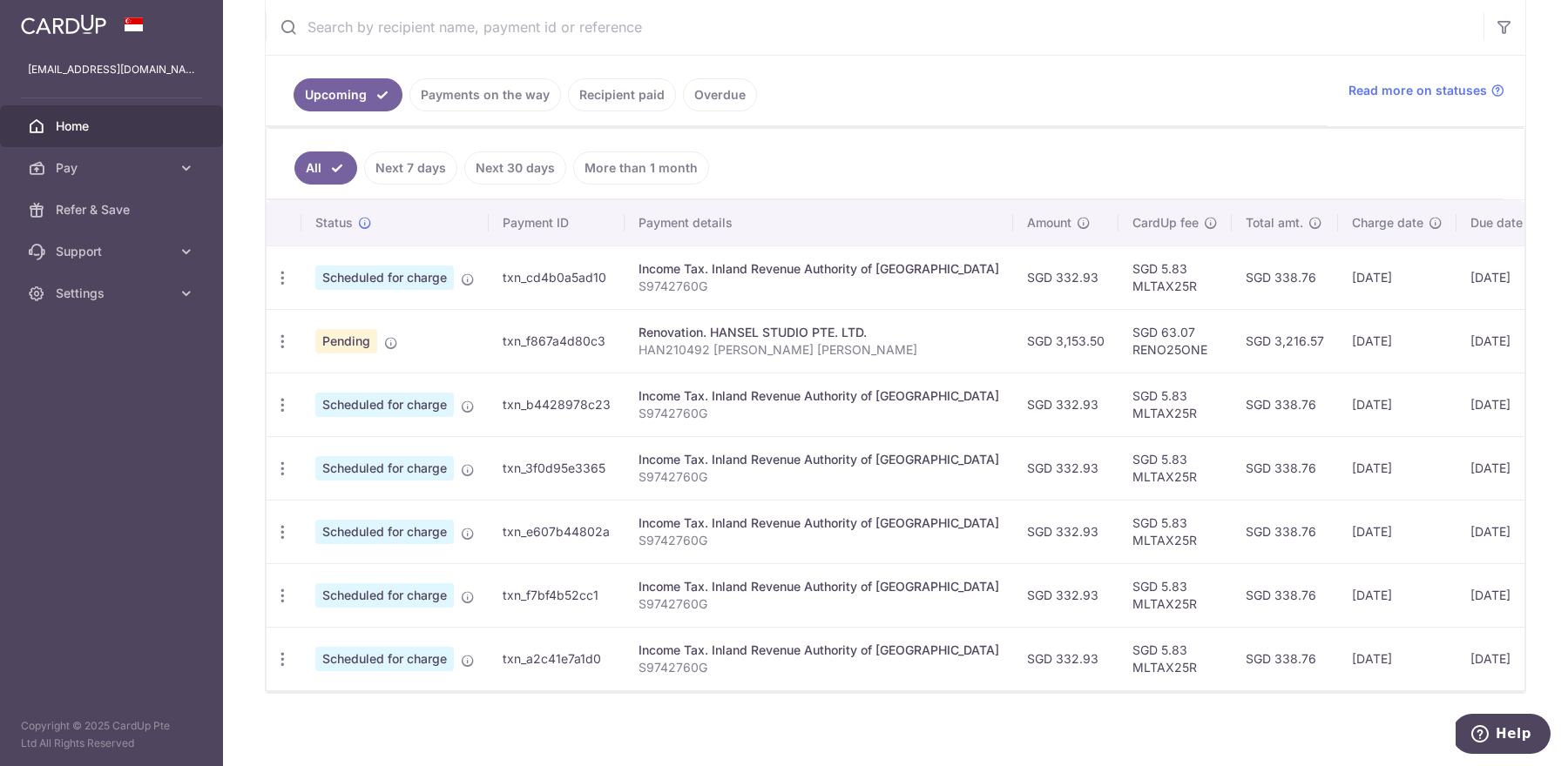
scroll to position [339, 0]
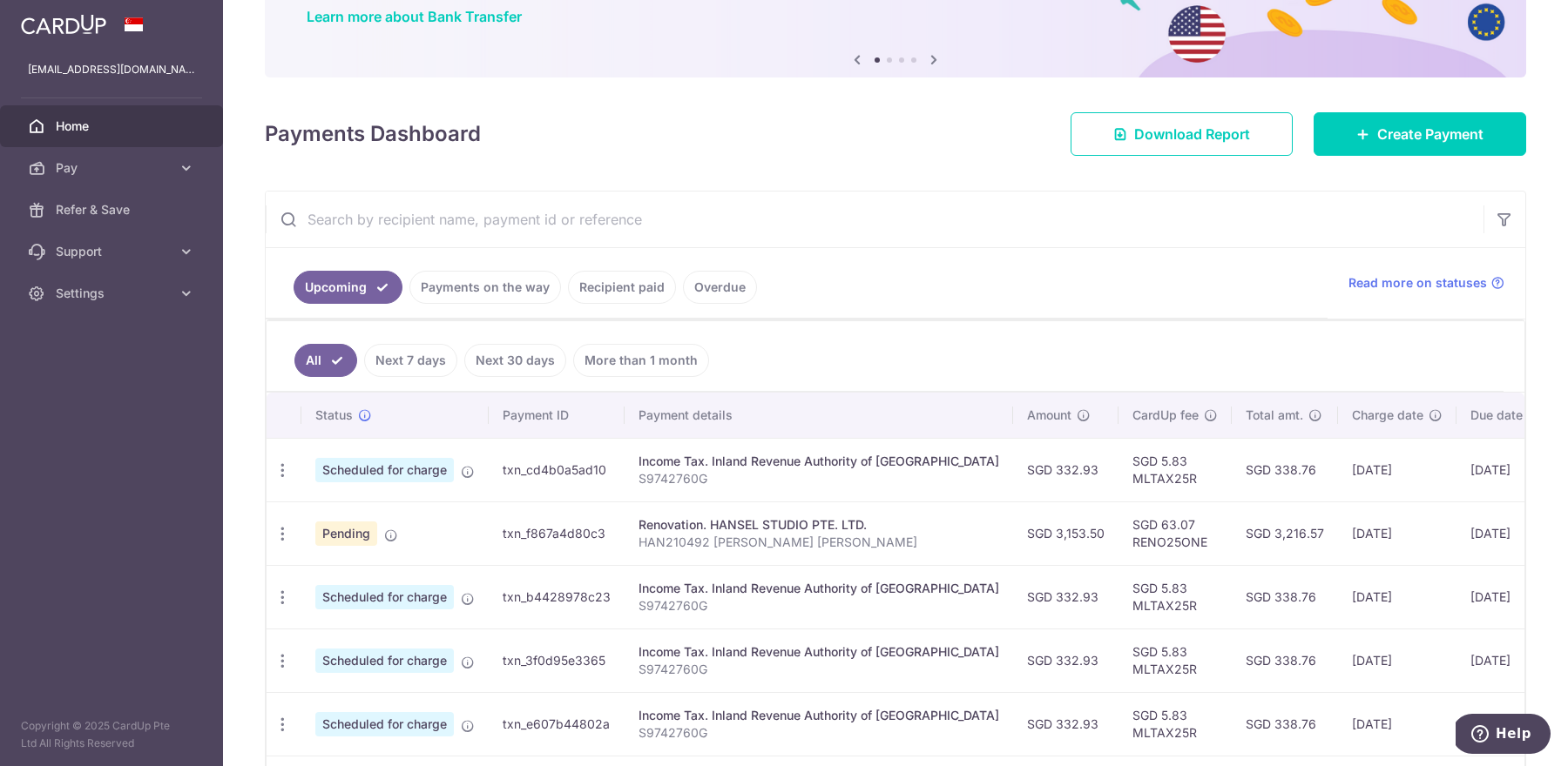
scroll to position [148, 0]
